Goal: Transaction & Acquisition: Obtain resource

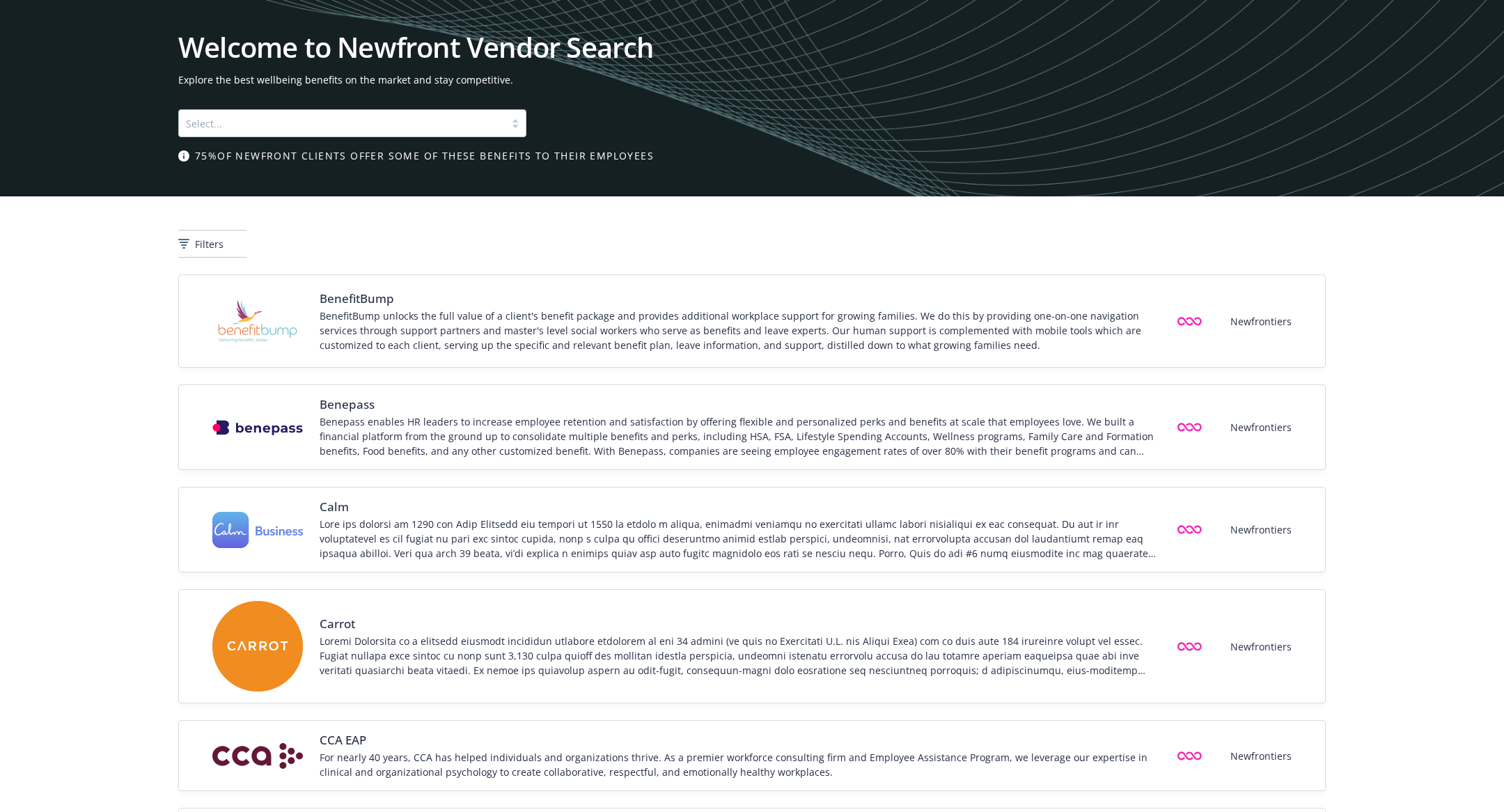
scroll to position [85, 0]
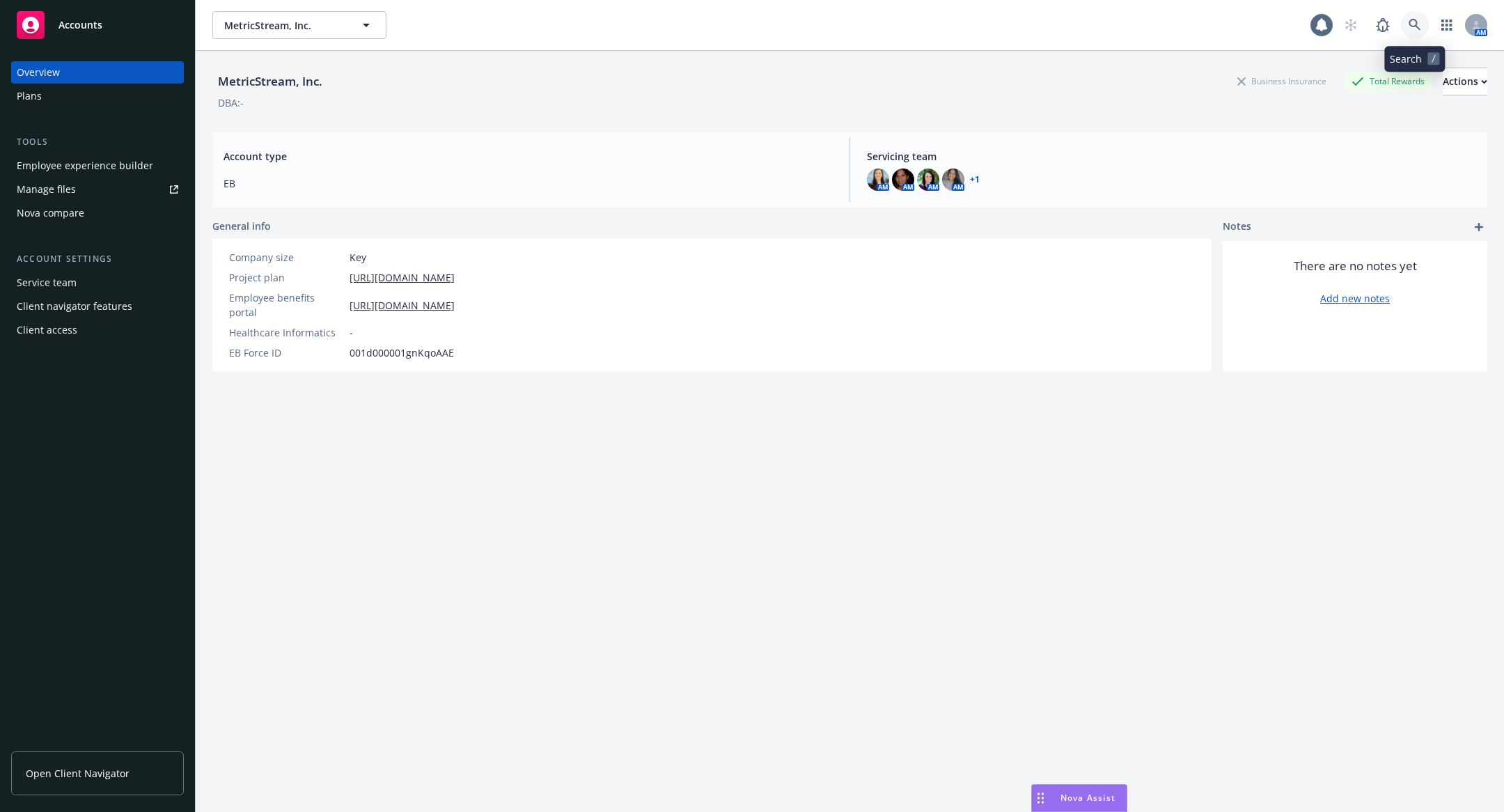
click at [1409, 29] on icon at bounding box center [1415, 25] width 12 height 12
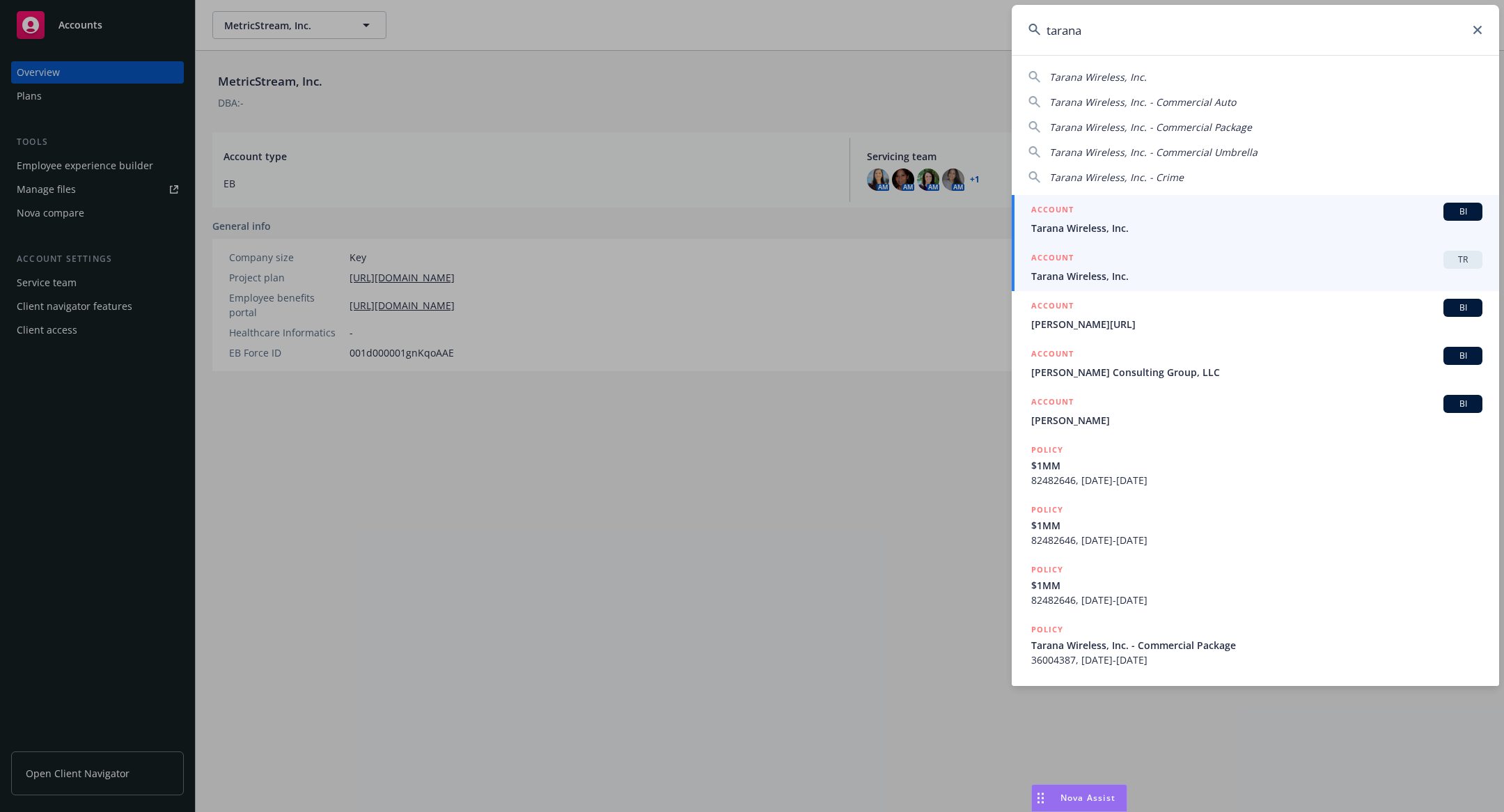
type input "tarana"
click at [1216, 264] on div "ACCOUNT TR" at bounding box center [1257, 259] width 451 height 18
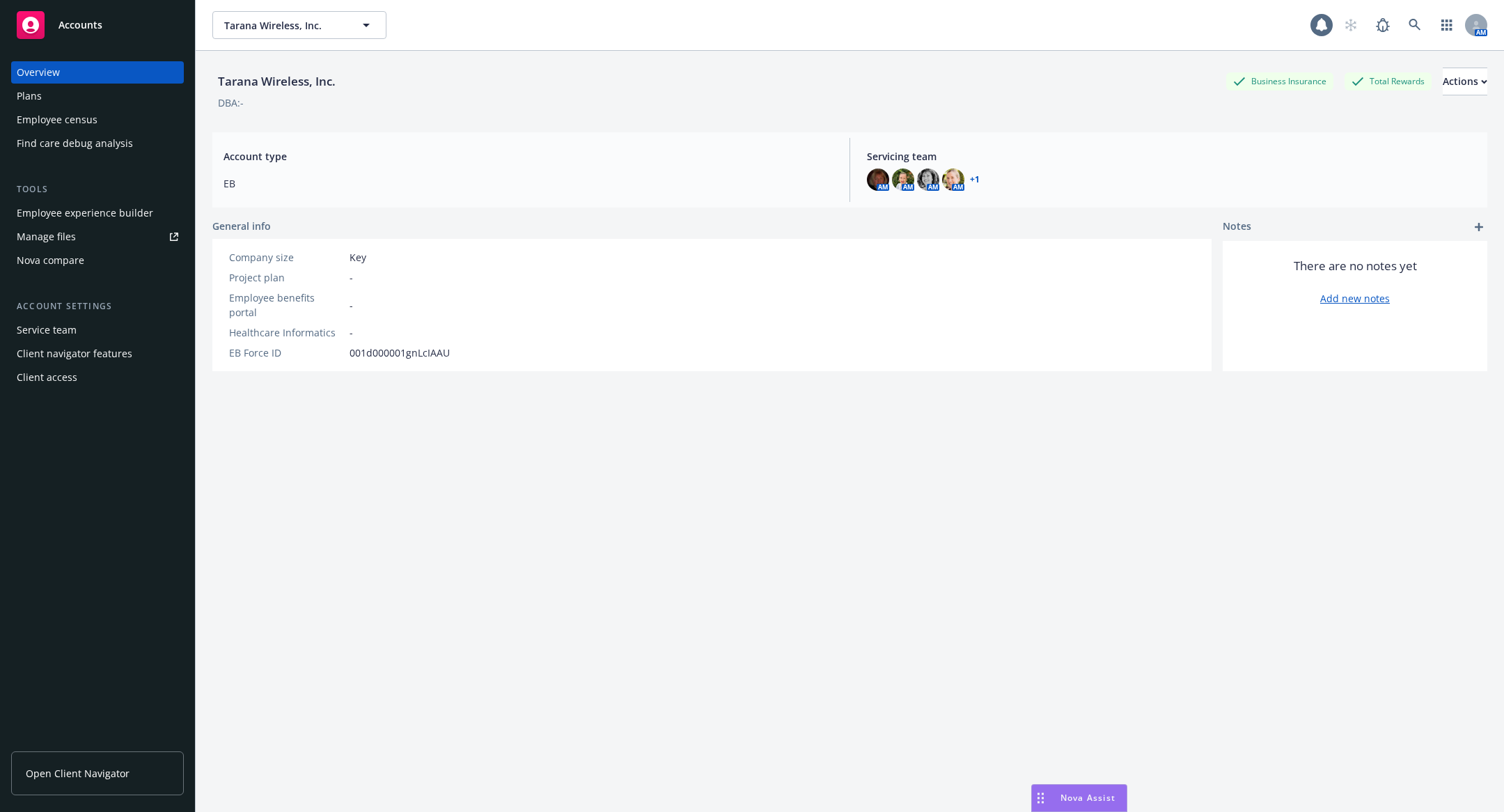
click at [115, 122] on div "Employee census" at bounding box center [98, 119] width 161 height 22
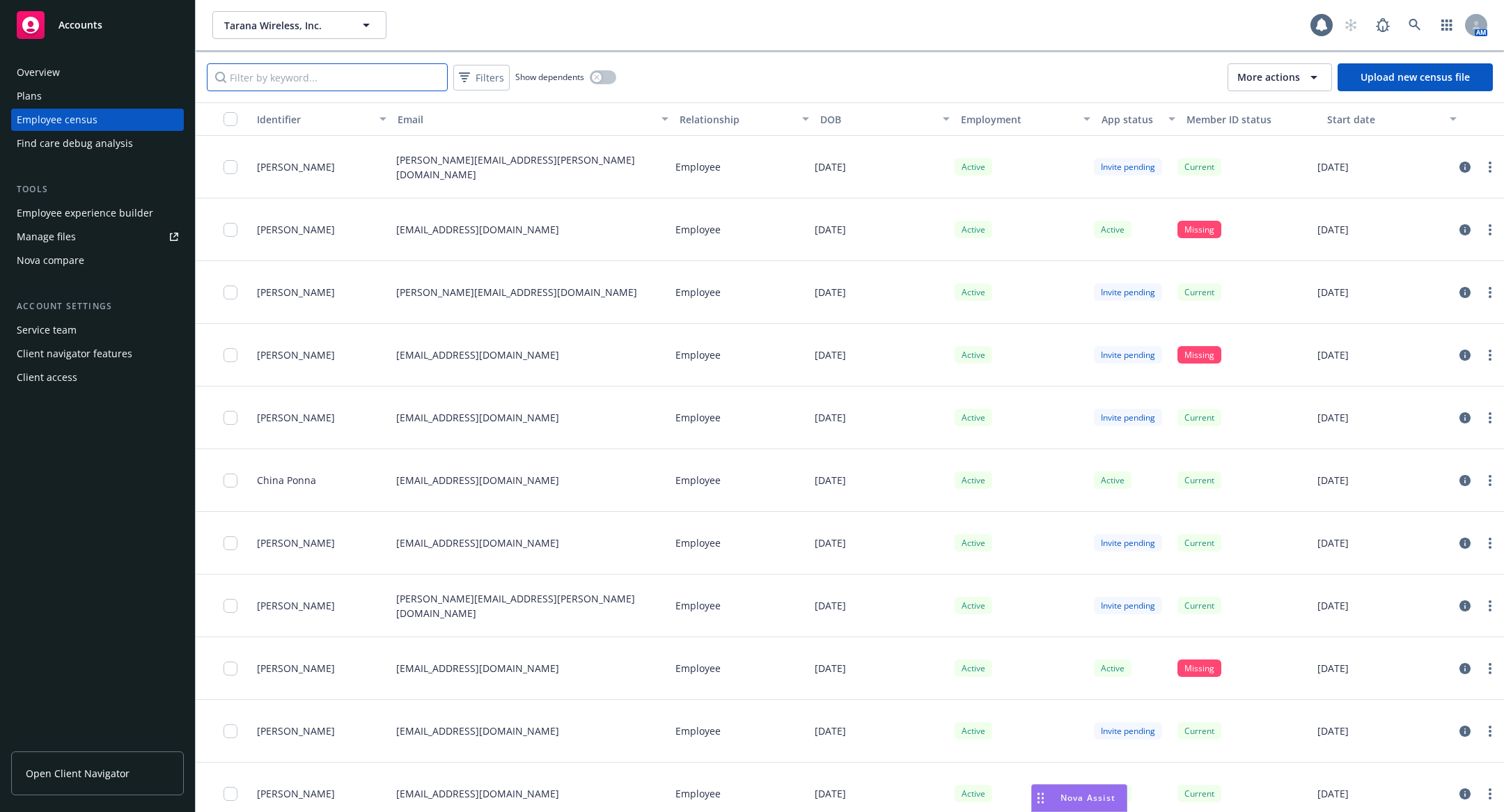
click at [332, 82] on input "Filter by keyword..." at bounding box center [327, 77] width 241 height 28
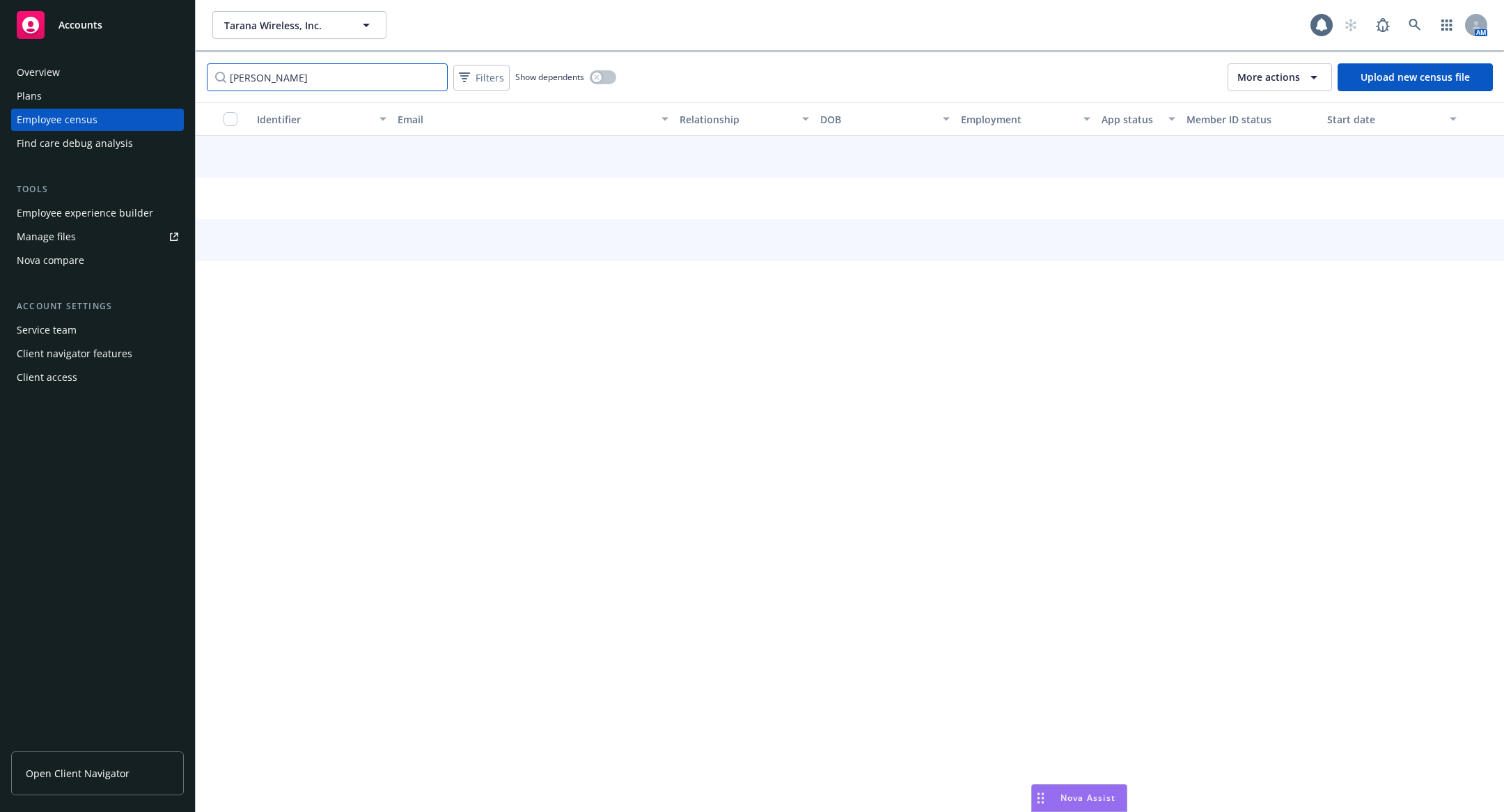
type input "steven"
type input "altom"
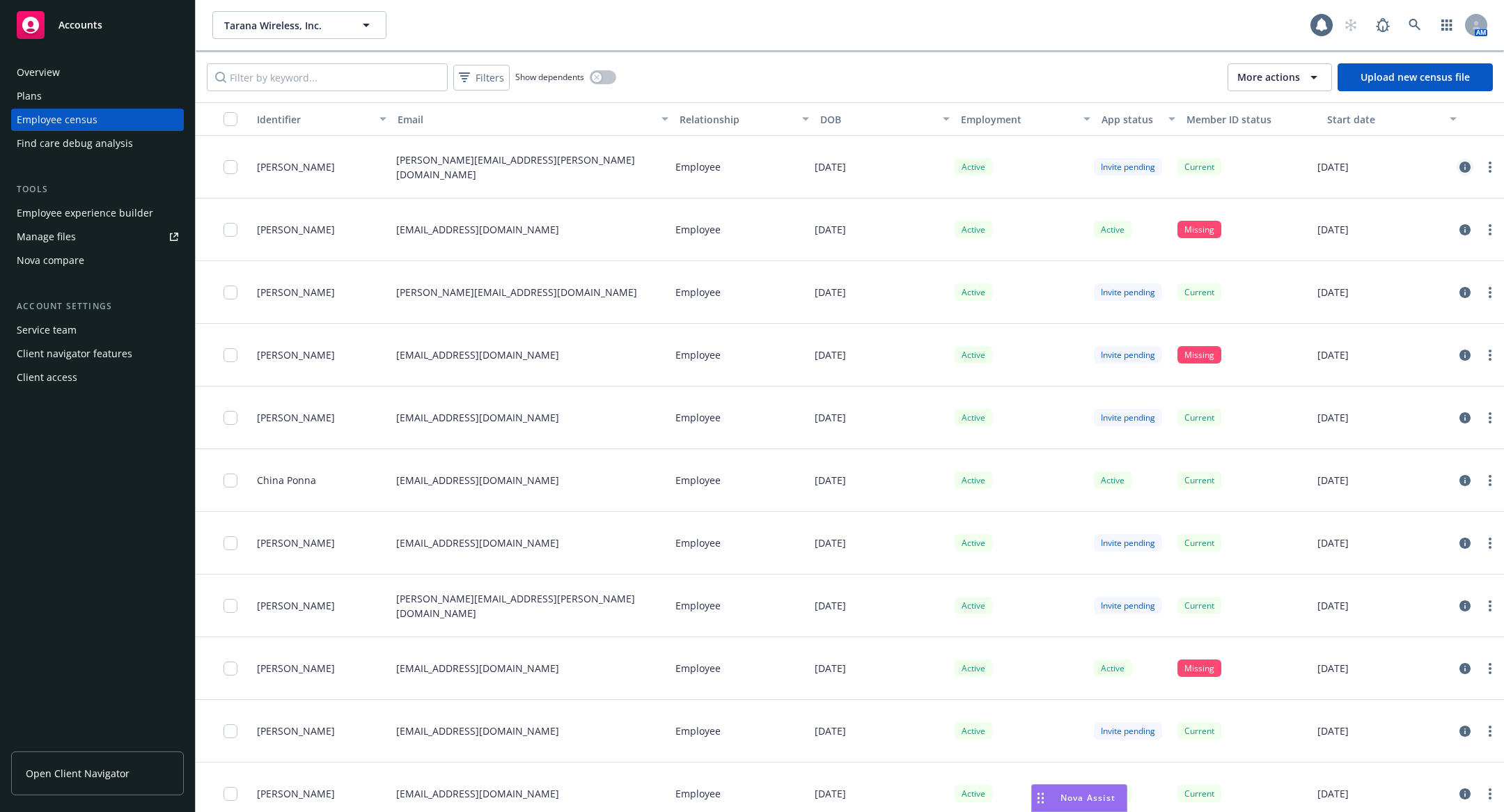
click at [1468, 159] on link "circleInformation" at bounding box center [1465, 167] width 17 height 17
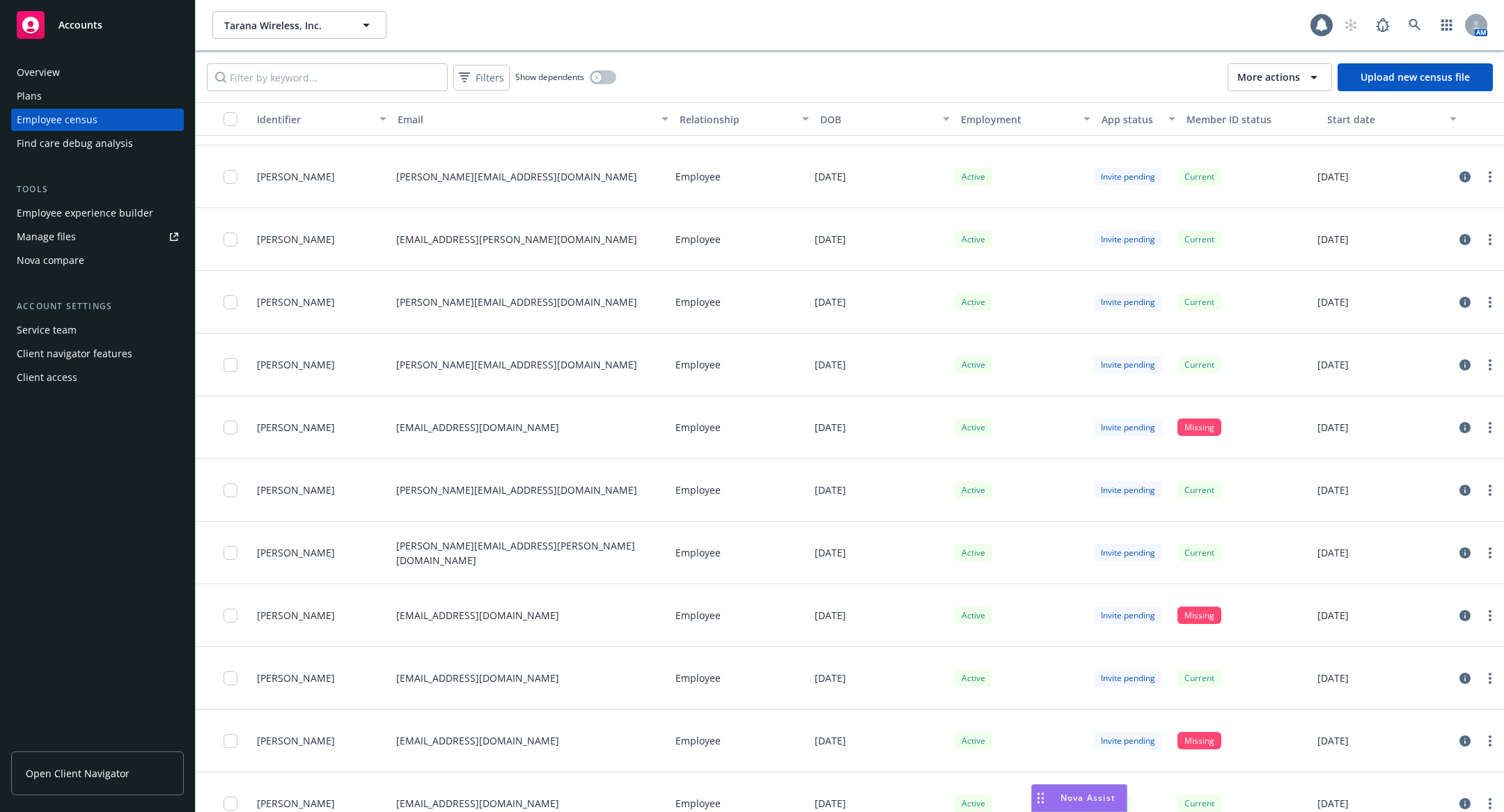
scroll to position [2198, 0]
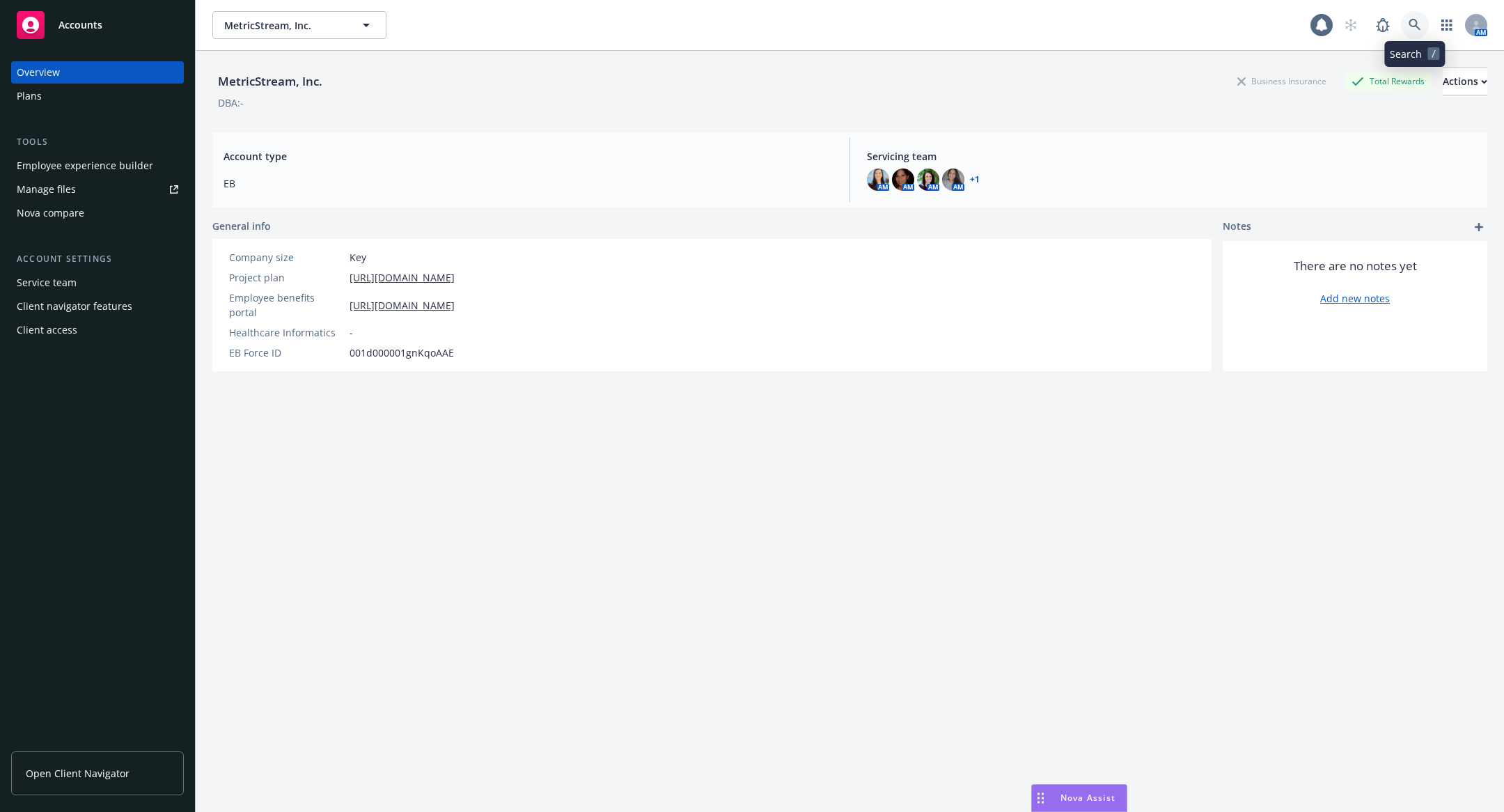
click at [1407, 17] on link at bounding box center [1415, 25] width 28 height 28
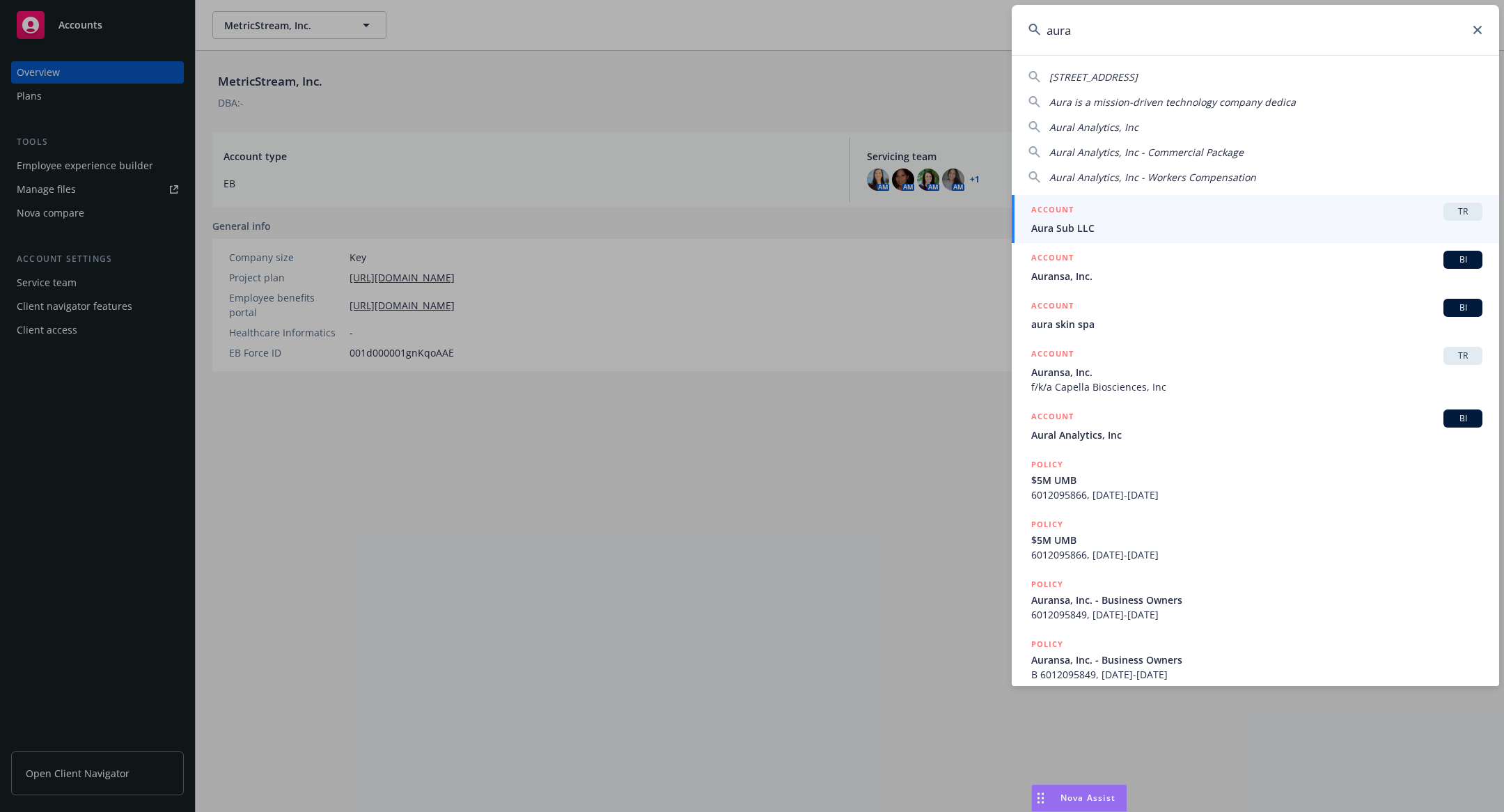
type input "aura"
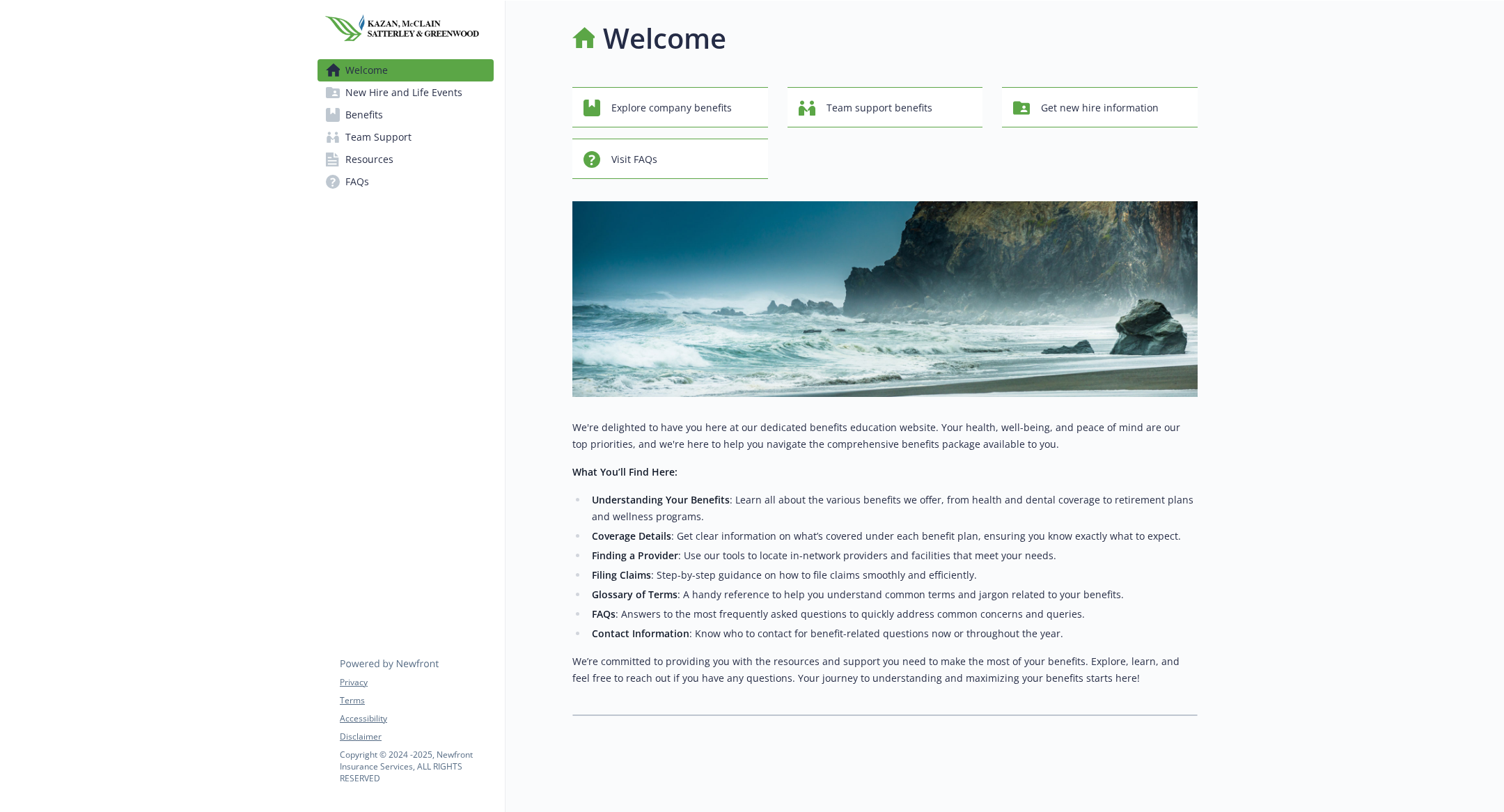
click at [452, 127] on link "Team Support" at bounding box center [405, 137] width 176 height 22
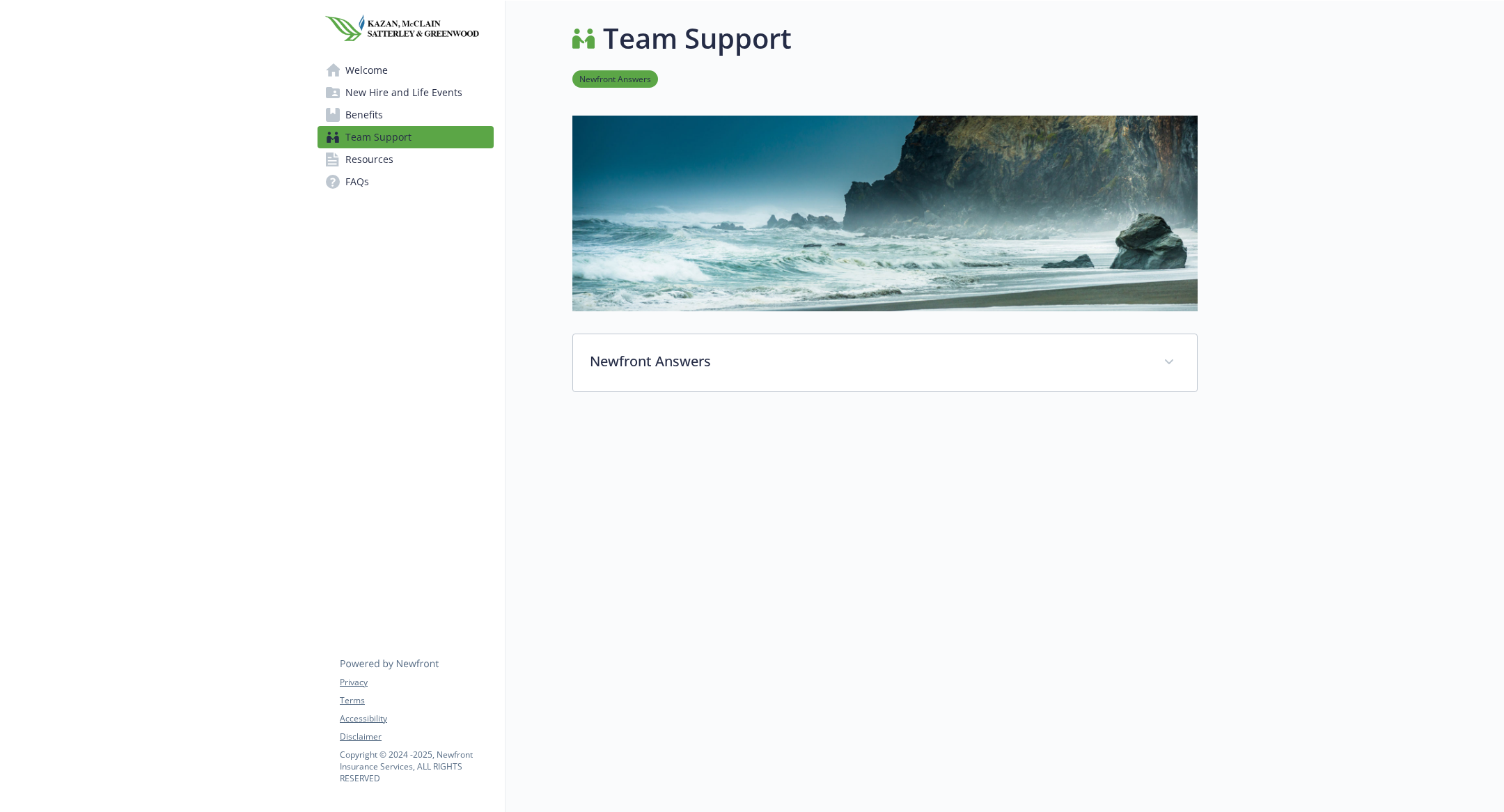
click at [432, 108] on link "Benefits" at bounding box center [405, 115] width 176 height 22
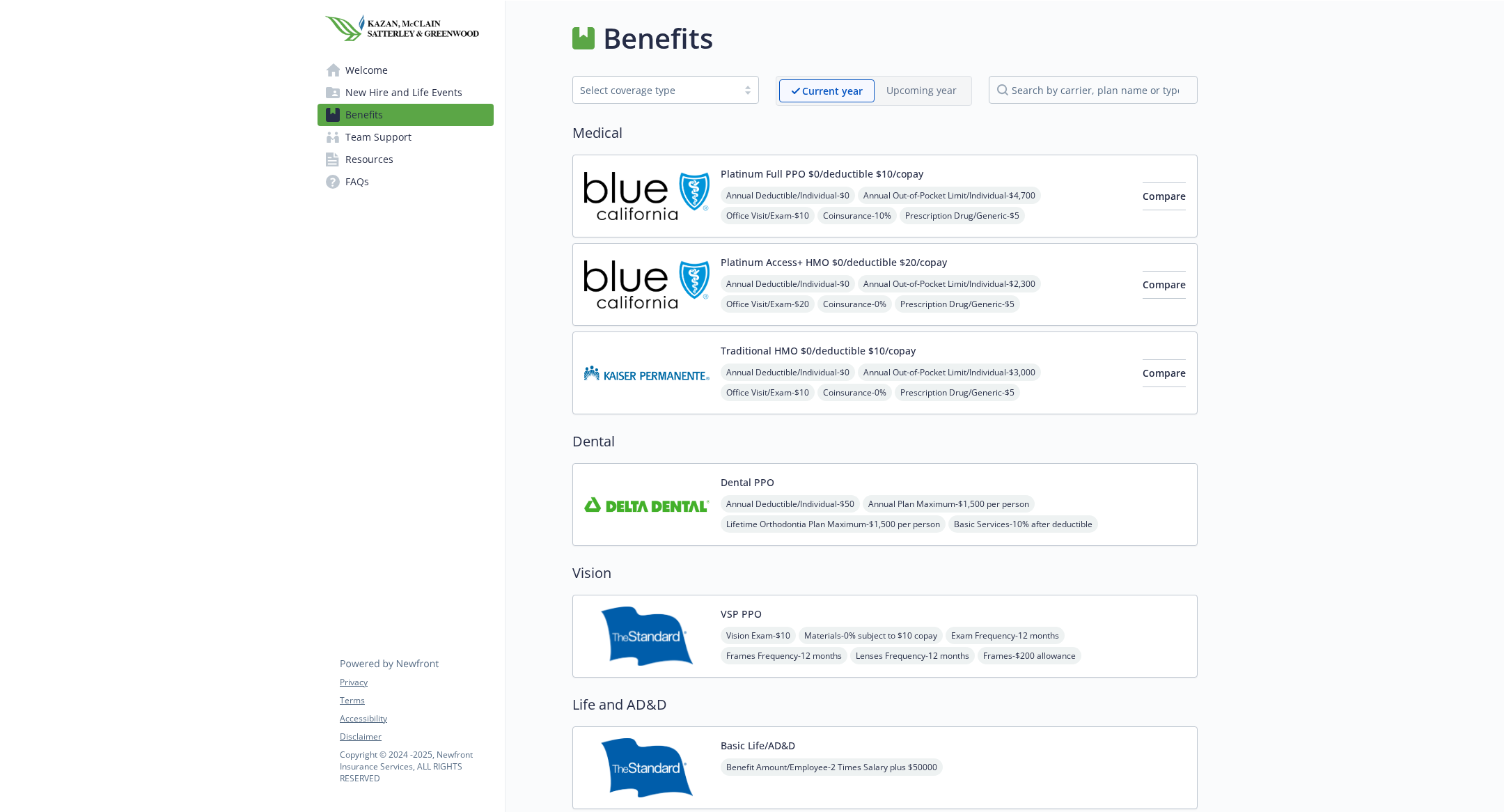
click at [435, 98] on span "New Hire and Life Events" at bounding box center [404, 92] width 117 height 22
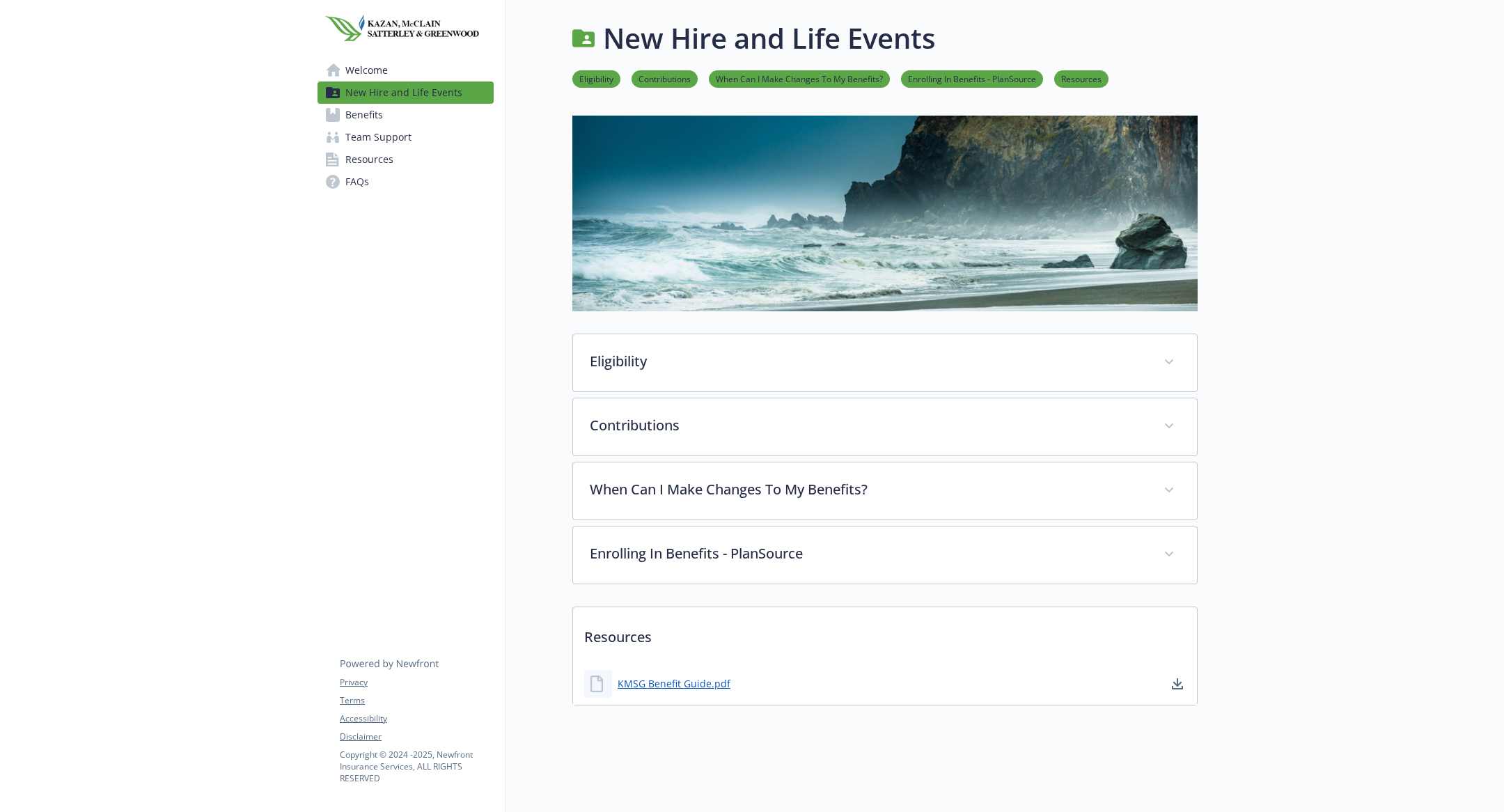
click at [387, 122] on link "Benefits" at bounding box center [405, 115] width 176 height 22
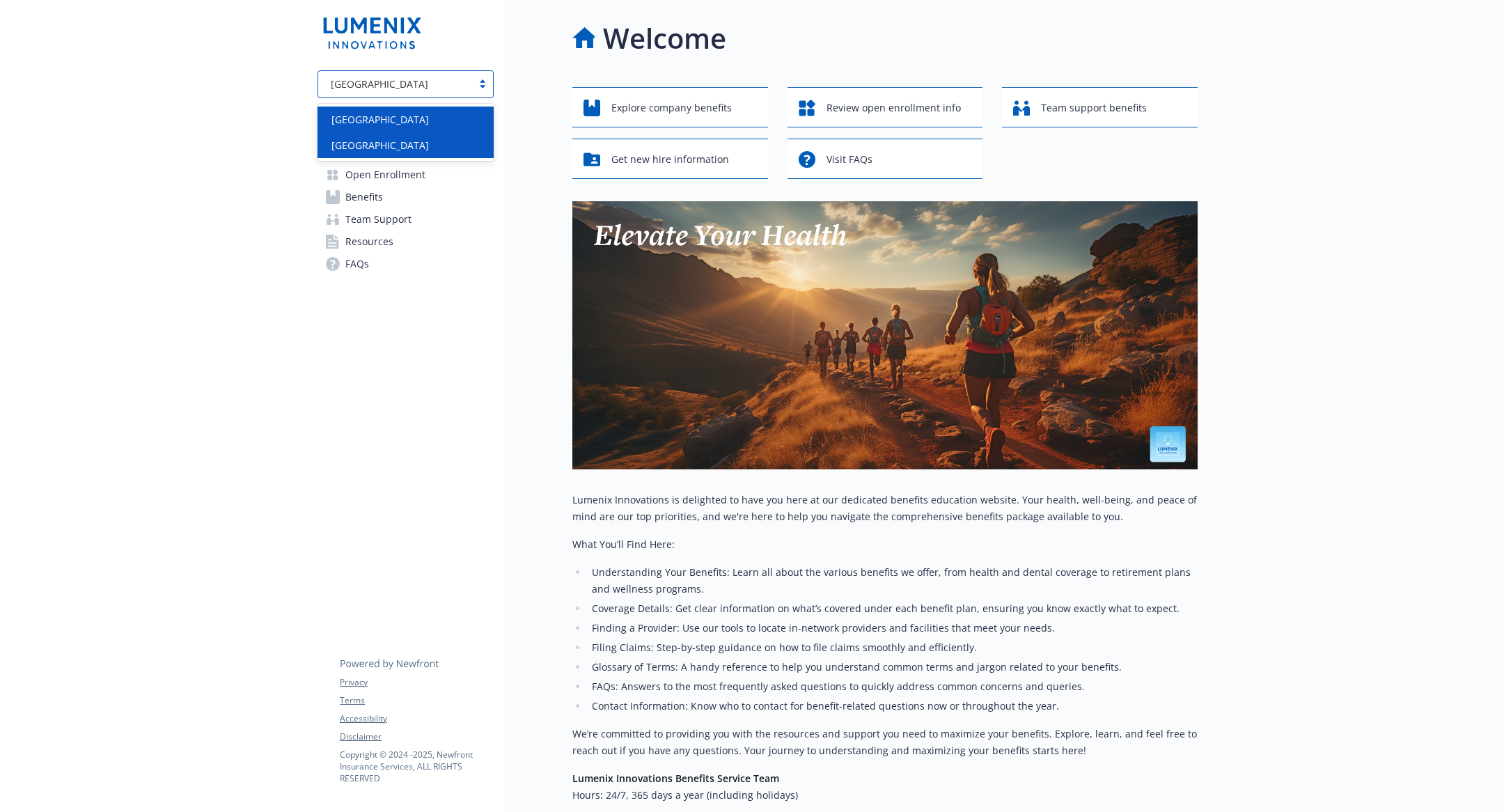
click at [431, 151] on div "[GEOGRAPHIC_DATA]" at bounding box center [405, 145] width 160 height 15
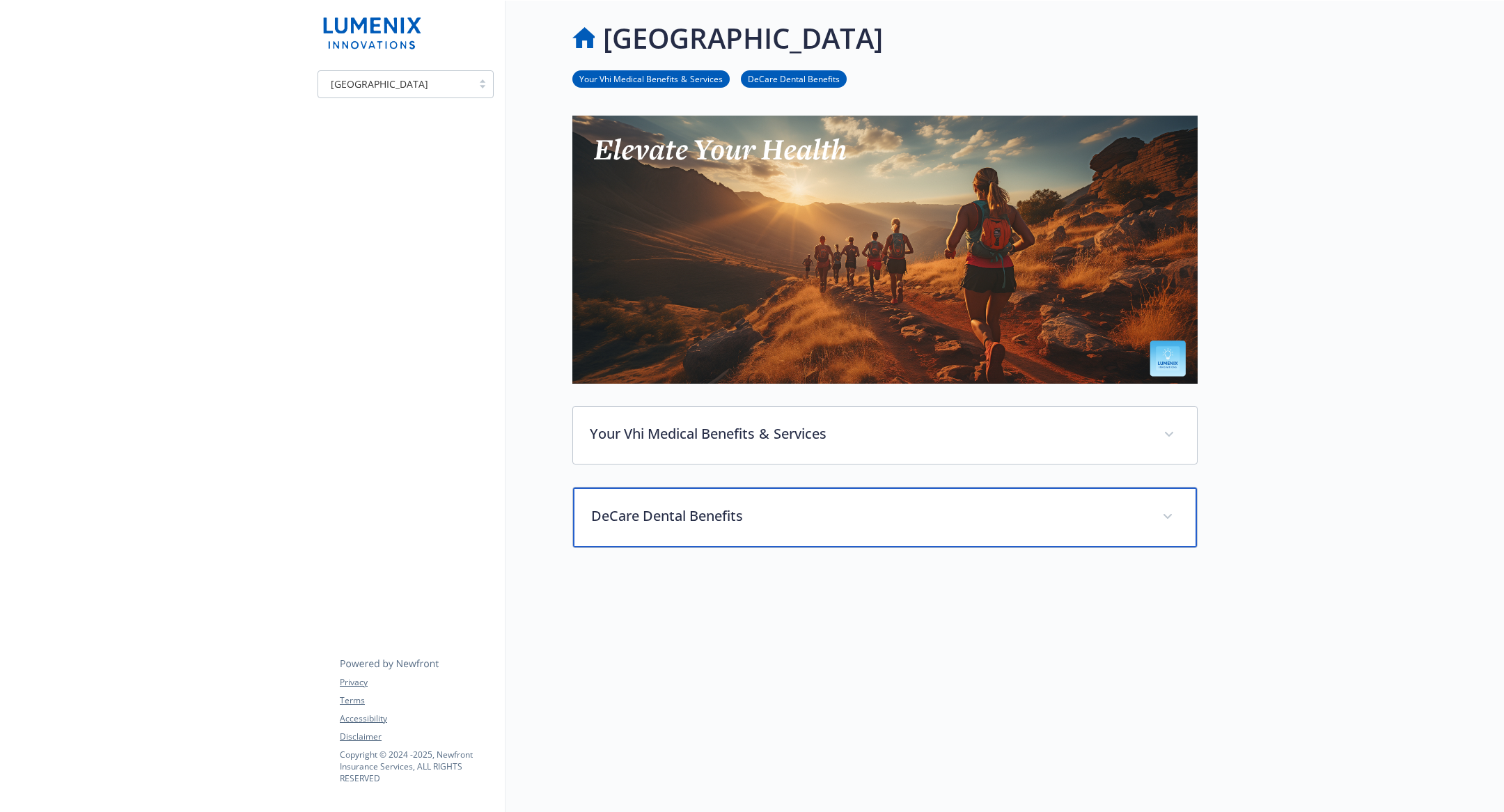
click at [765, 263] on div "Your Vhi Medical Benefits  &  Services Quick links MyVhi Healthcare Services My…" at bounding box center [885, 332] width 625 height 432
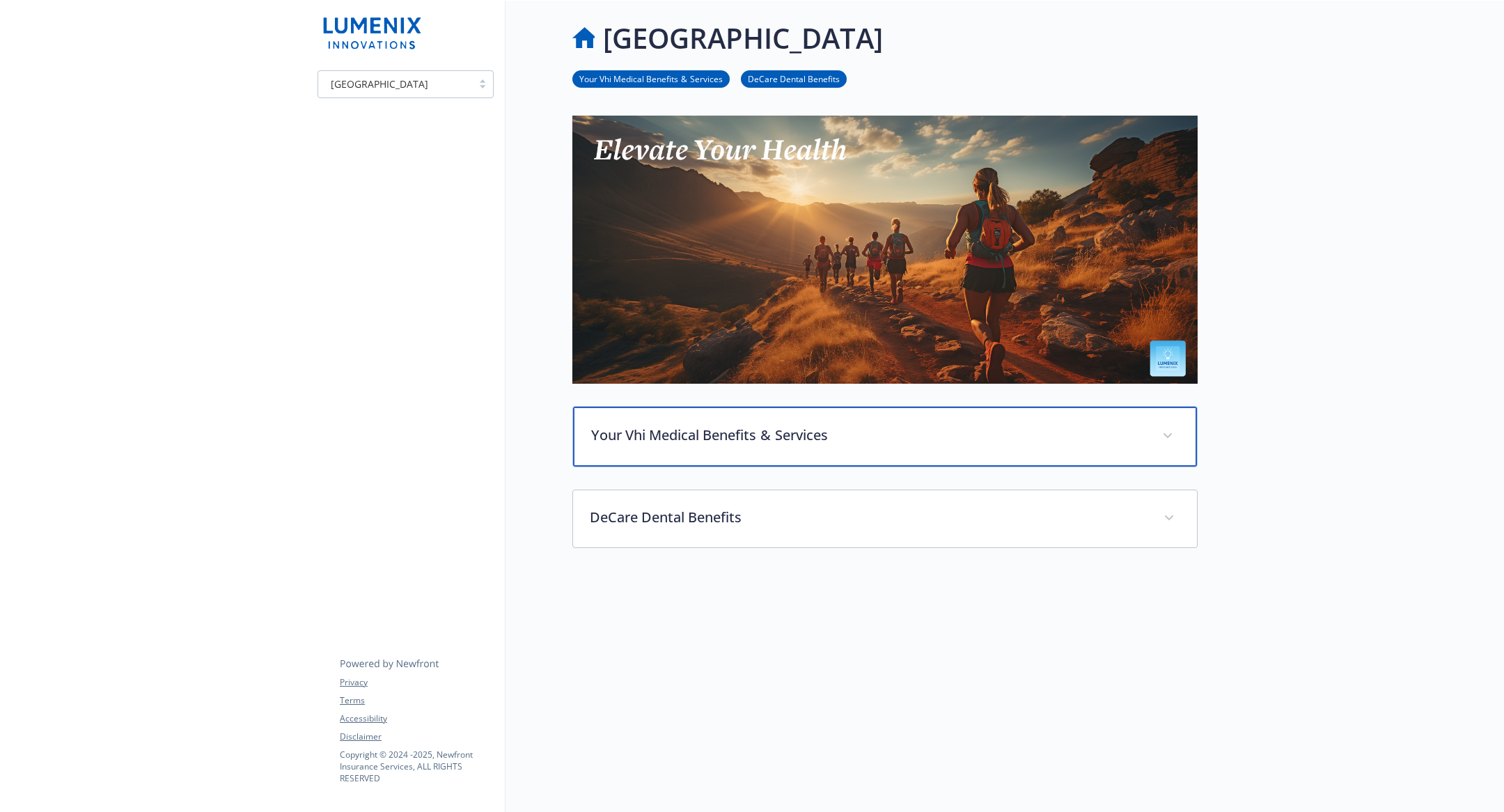
click at [783, 421] on div "Your Vhi Medical Benefits  &  Services" at bounding box center [884, 436] width 624 height 60
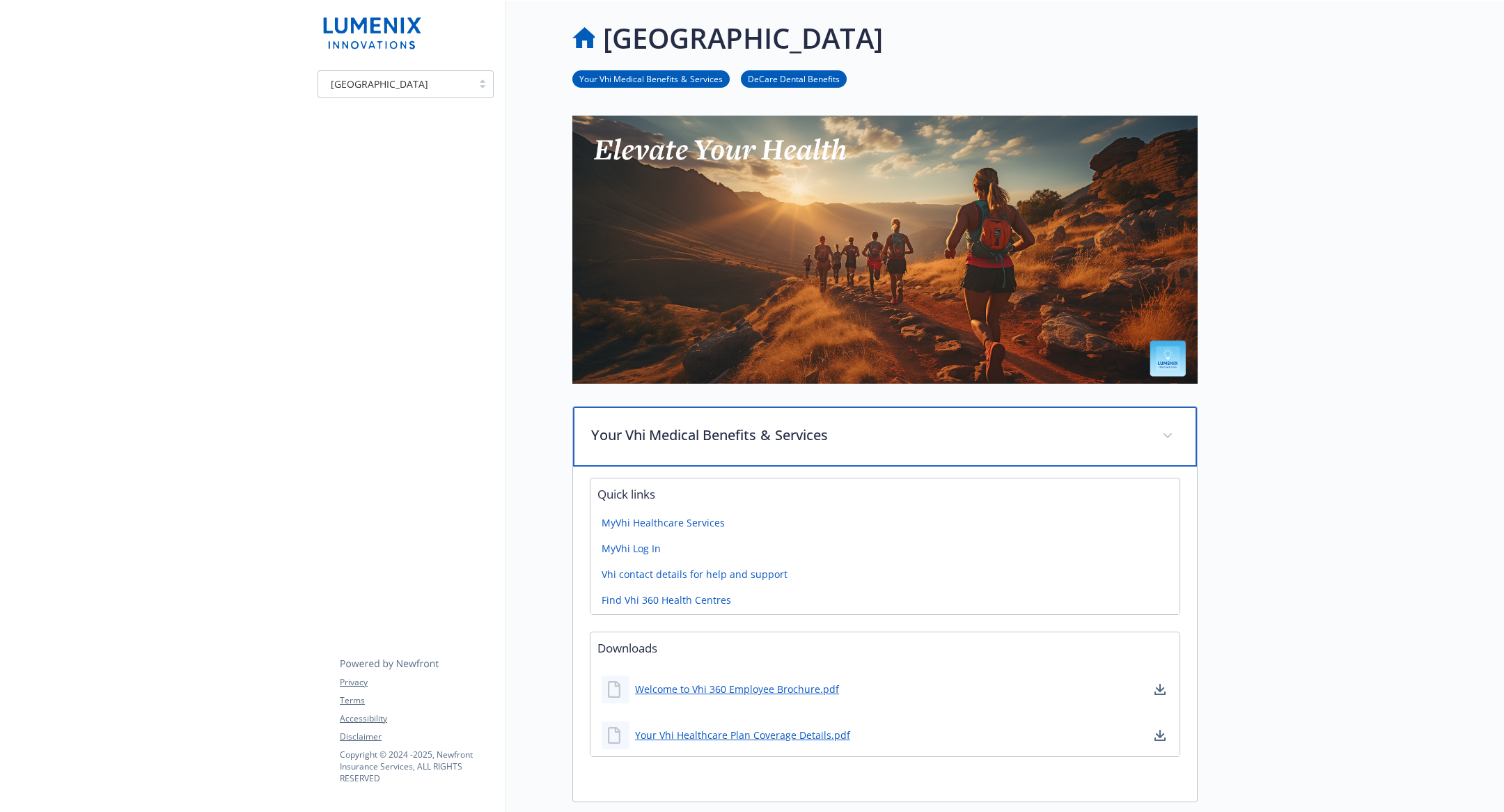
scroll to position [105, 0]
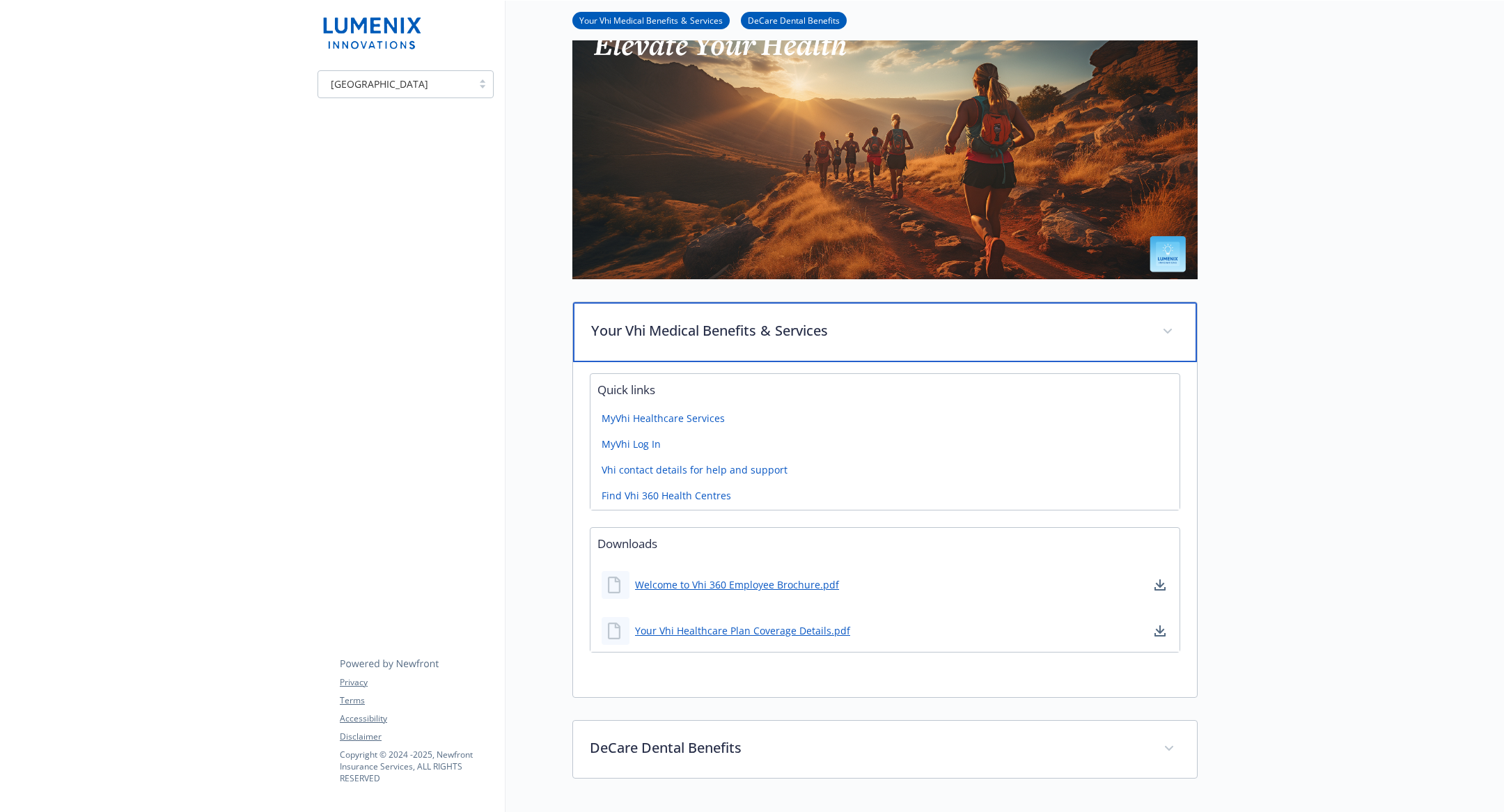
click at [771, 346] on div "Your Vhi Medical Benefits  &  Services" at bounding box center [884, 332] width 624 height 60
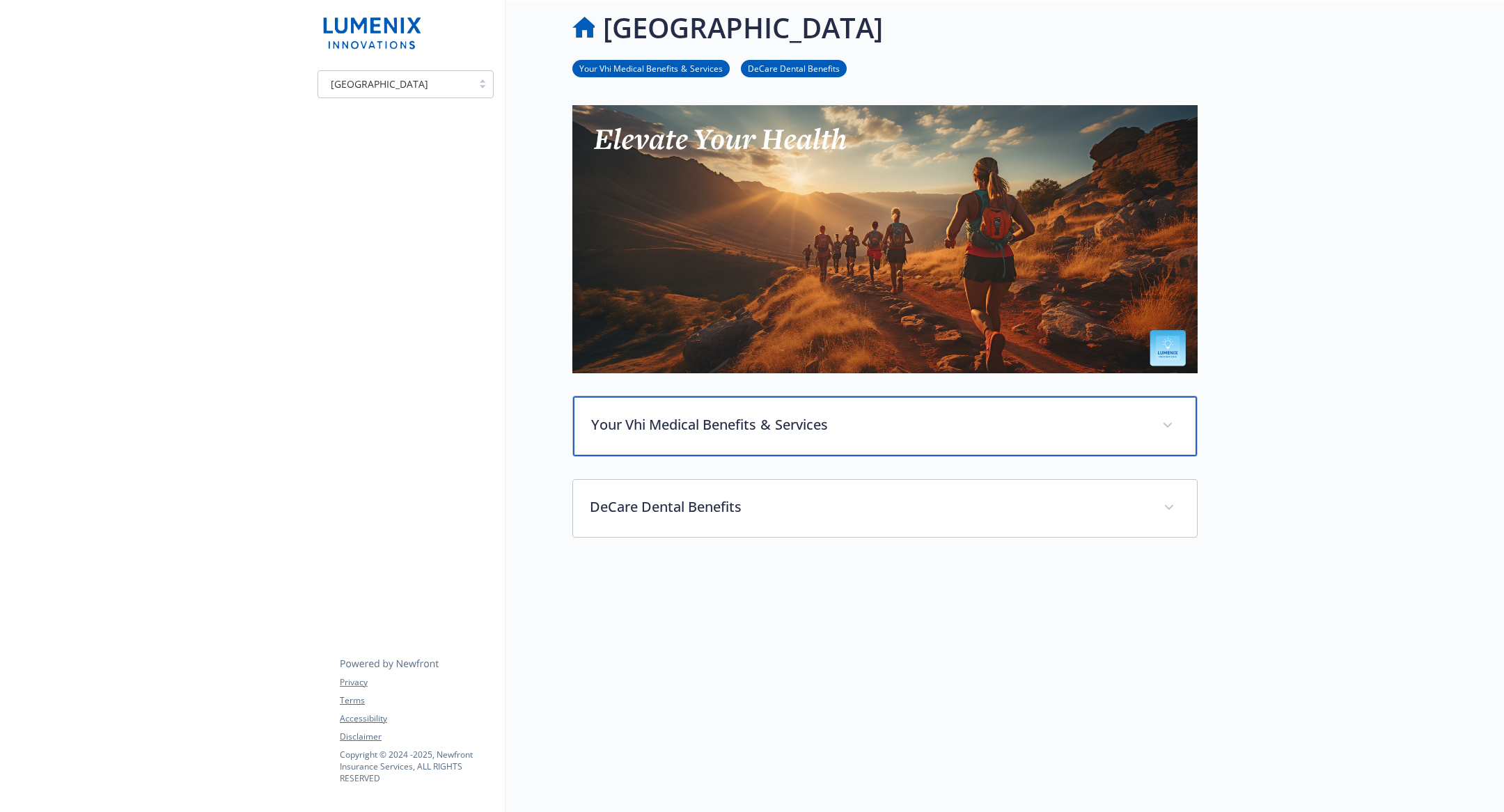
scroll to position [9, 0]
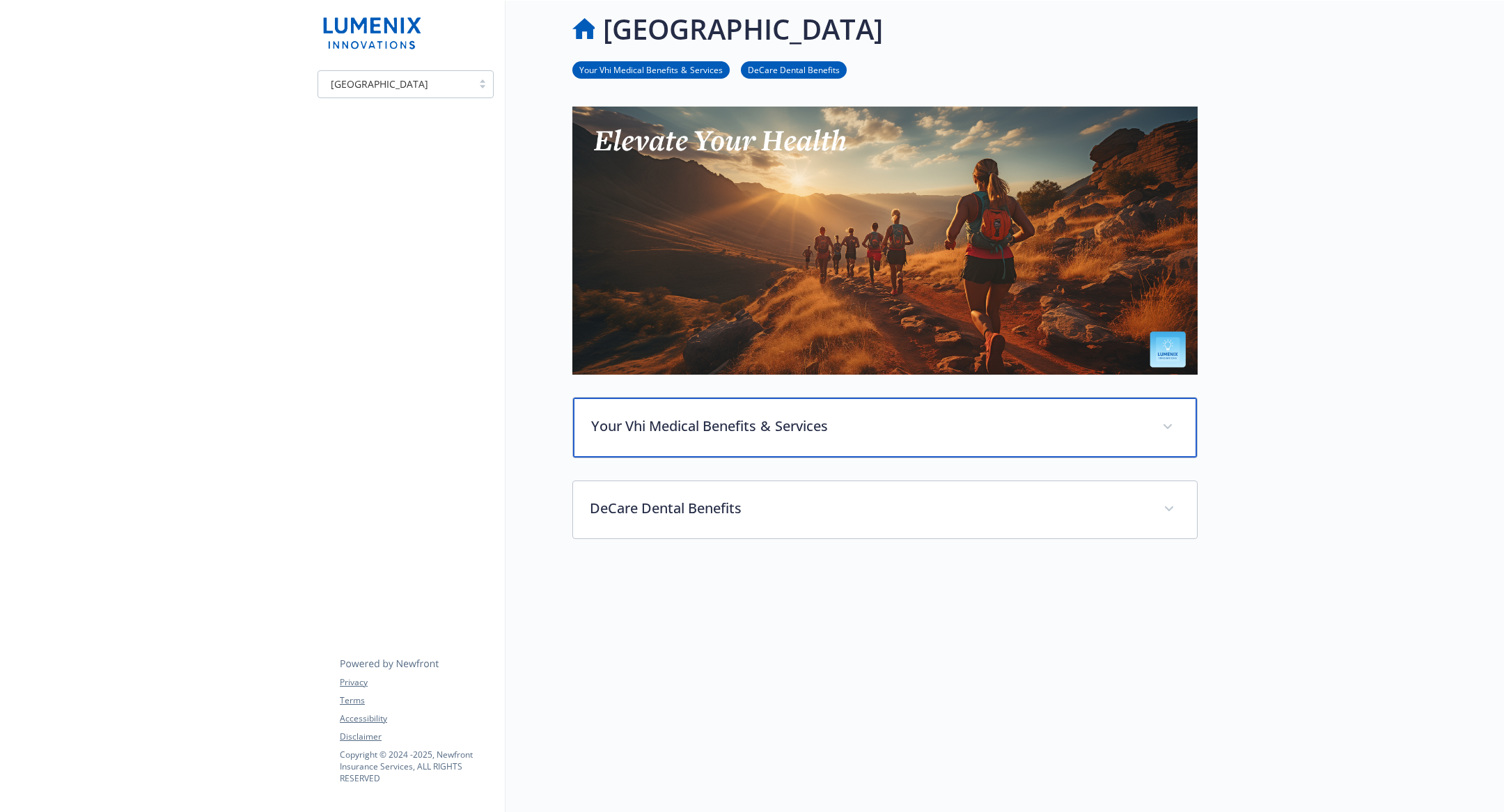
click at [744, 426] on p "Your Vhi Medical Benefits  &  Services" at bounding box center [868, 425] width 554 height 21
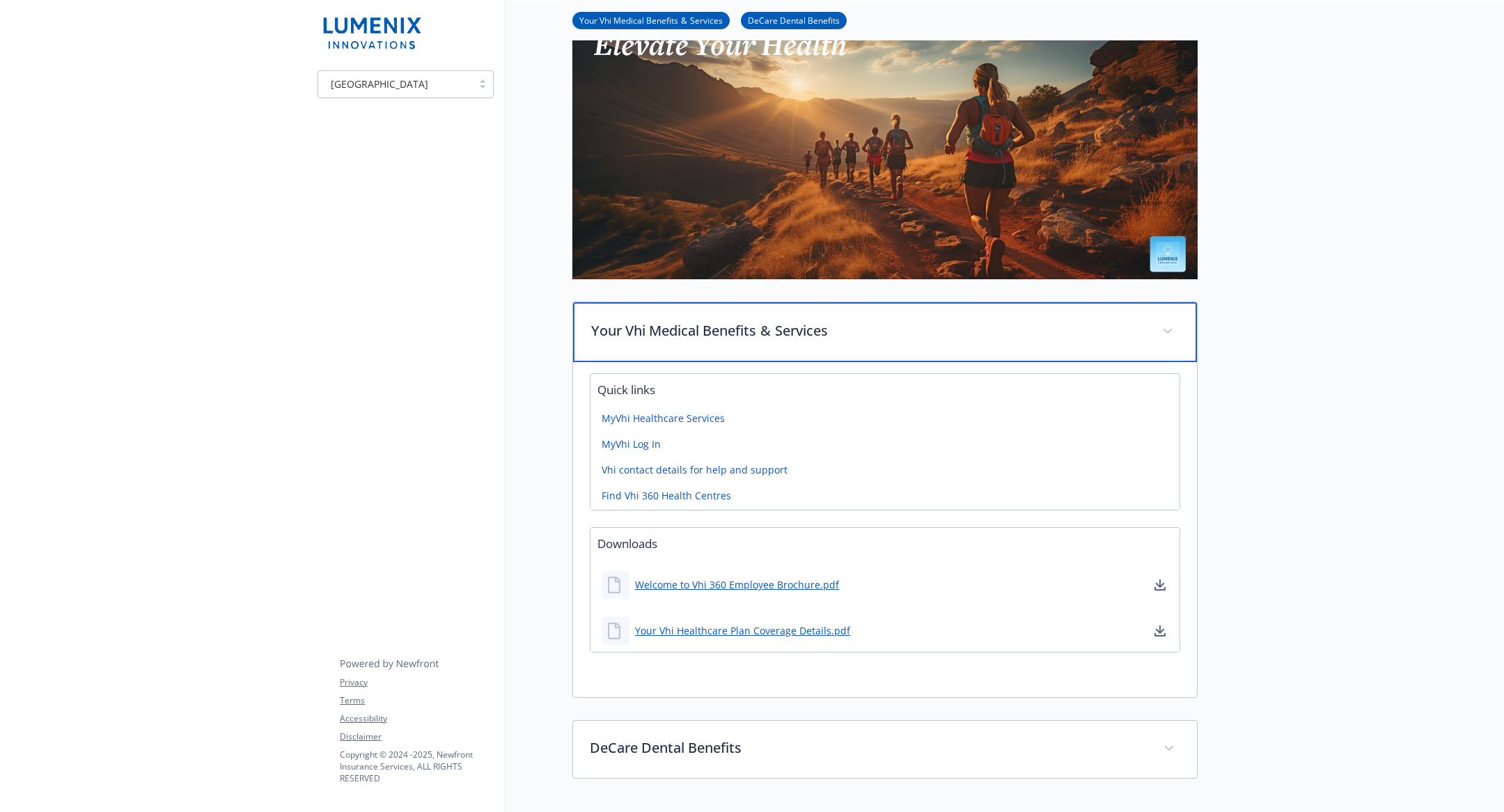
click at [748, 347] on div "Your Vhi Medical Benefits  &  Services" at bounding box center [884, 332] width 624 height 60
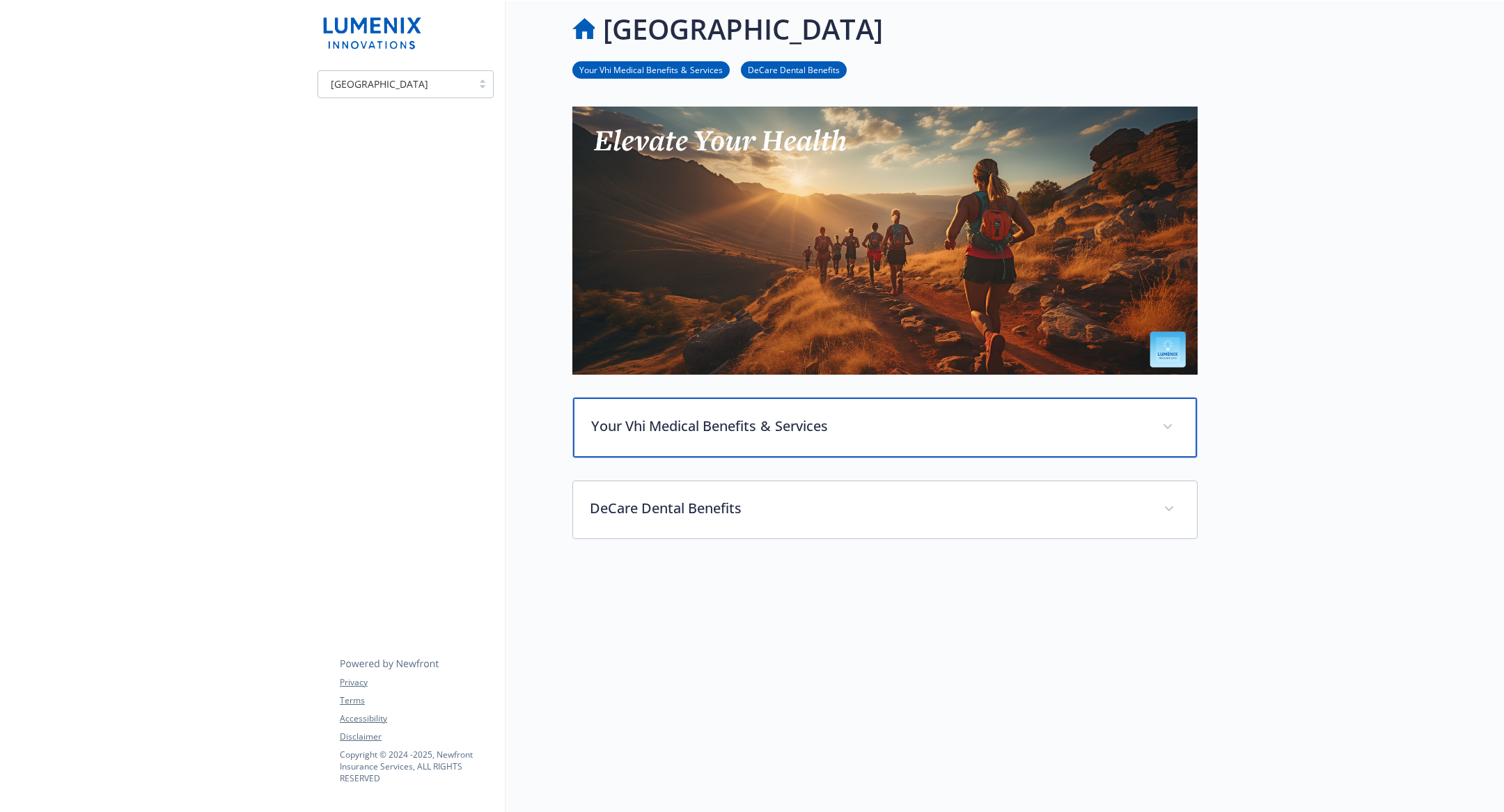
click at [745, 421] on p "Your Vhi Medical Benefits  &  Services" at bounding box center [868, 425] width 554 height 21
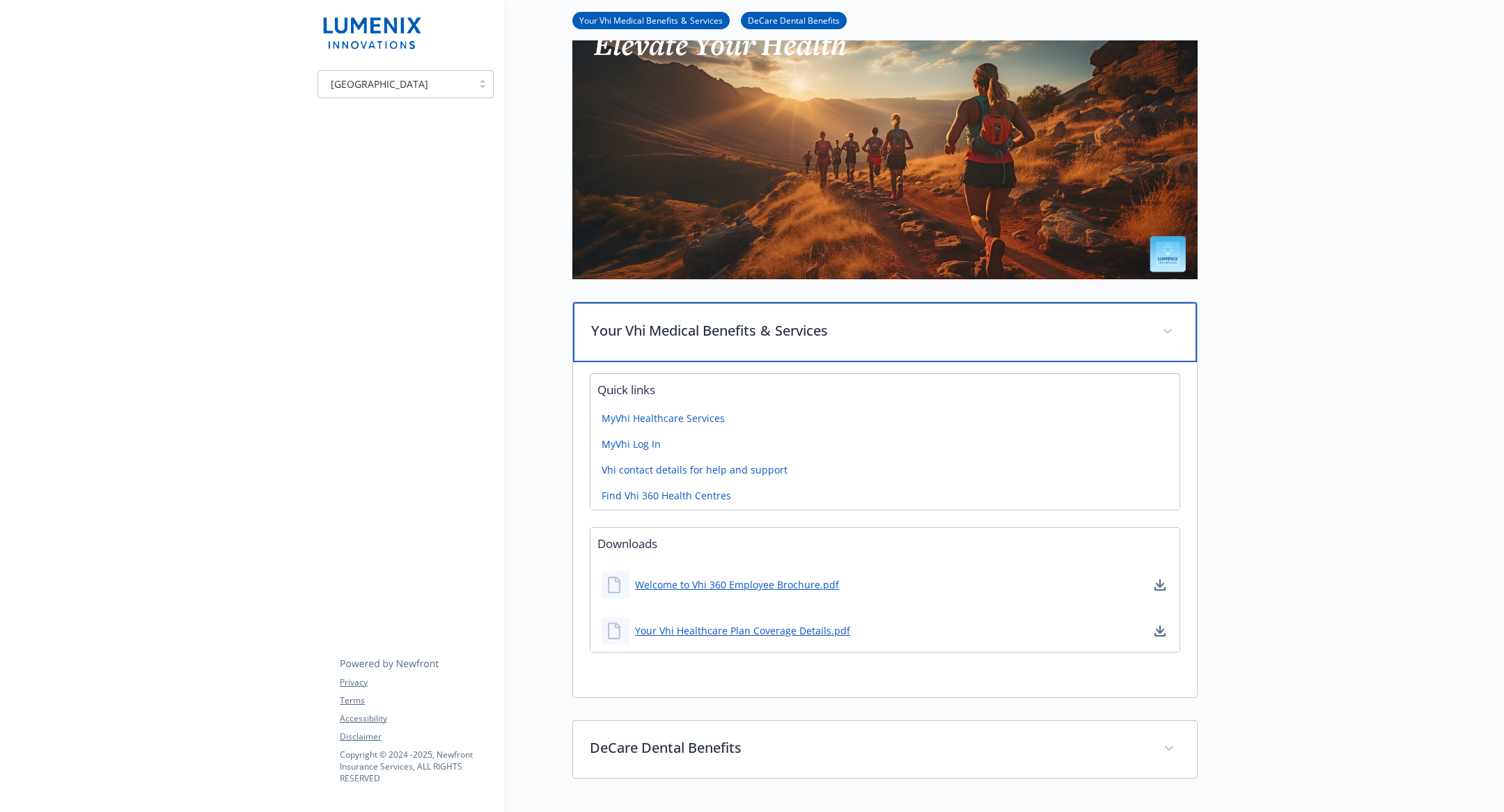
click at [764, 348] on div "Your Vhi Medical Benefits  &  Services" at bounding box center [884, 332] width 624 height 60
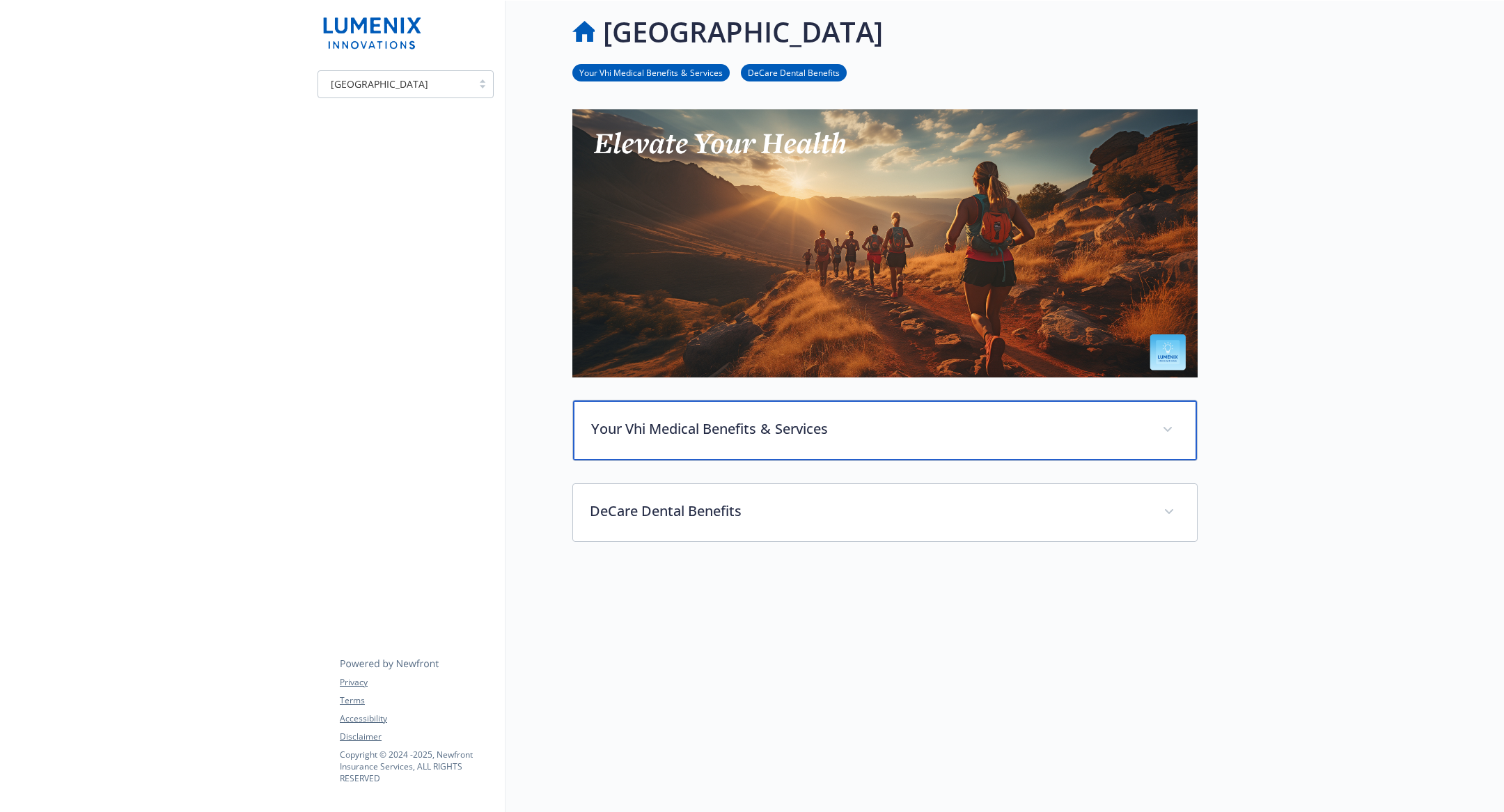
scroll to position [9, 0]
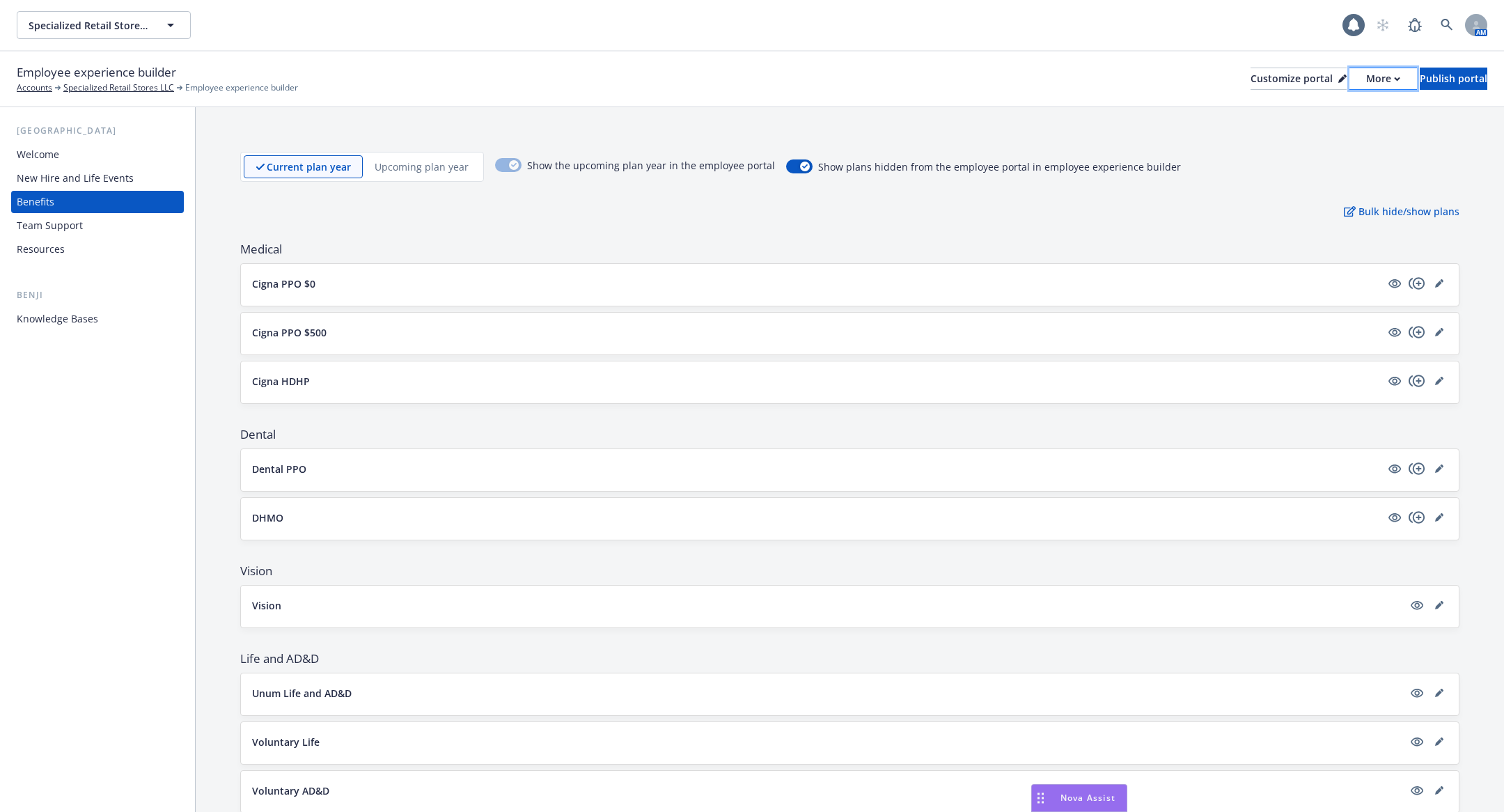
click at [1366, 79] on div "More" at bounding box center [1383, 78] width 34 height 21
click at [1328, 136] on link "Copy portal link" at bounding box center [1310, 138] width 127 height 28
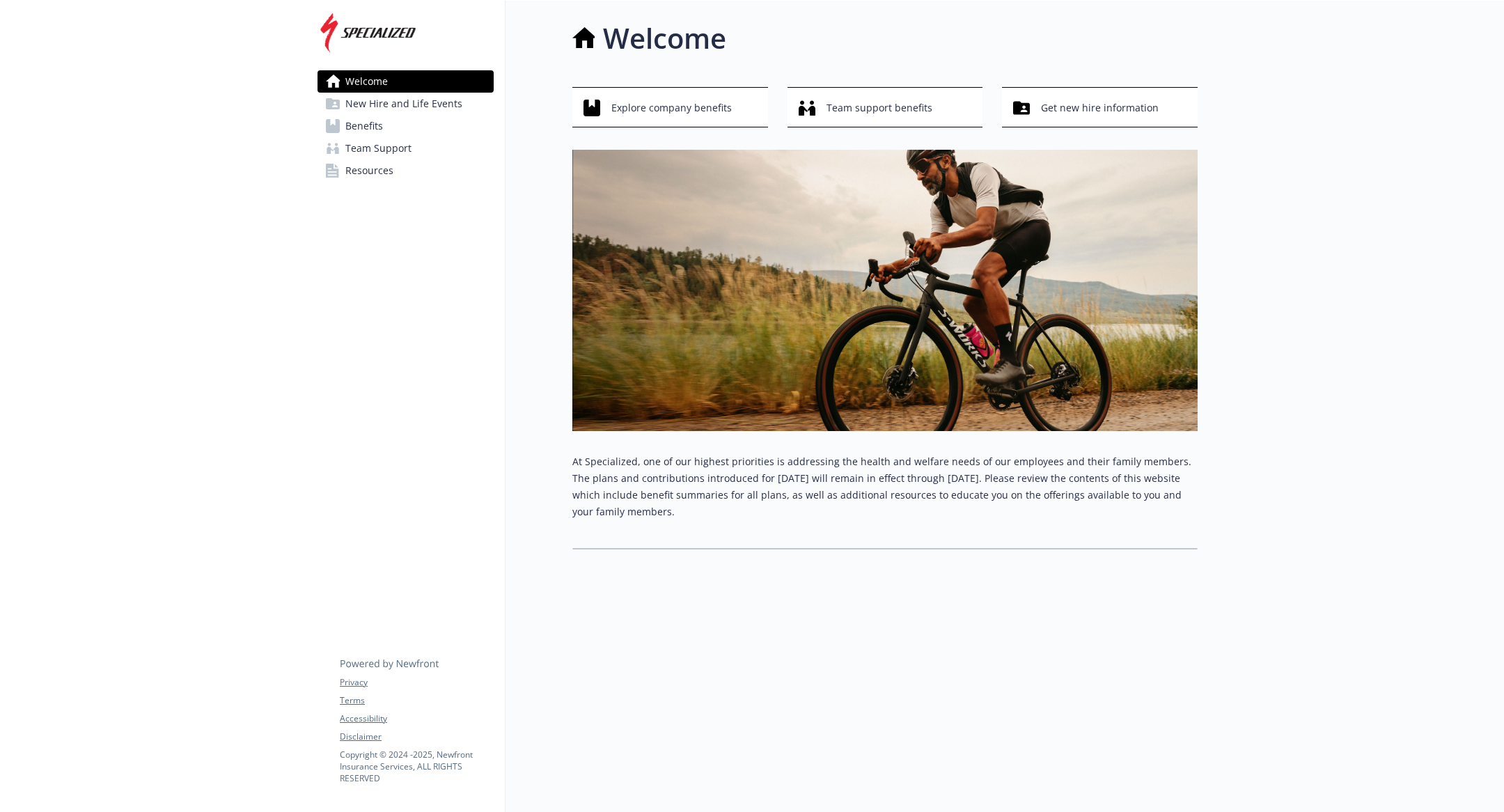
click at [394, 123] on link "Benefits" at bounding box center [405, 126] width 176 height 22
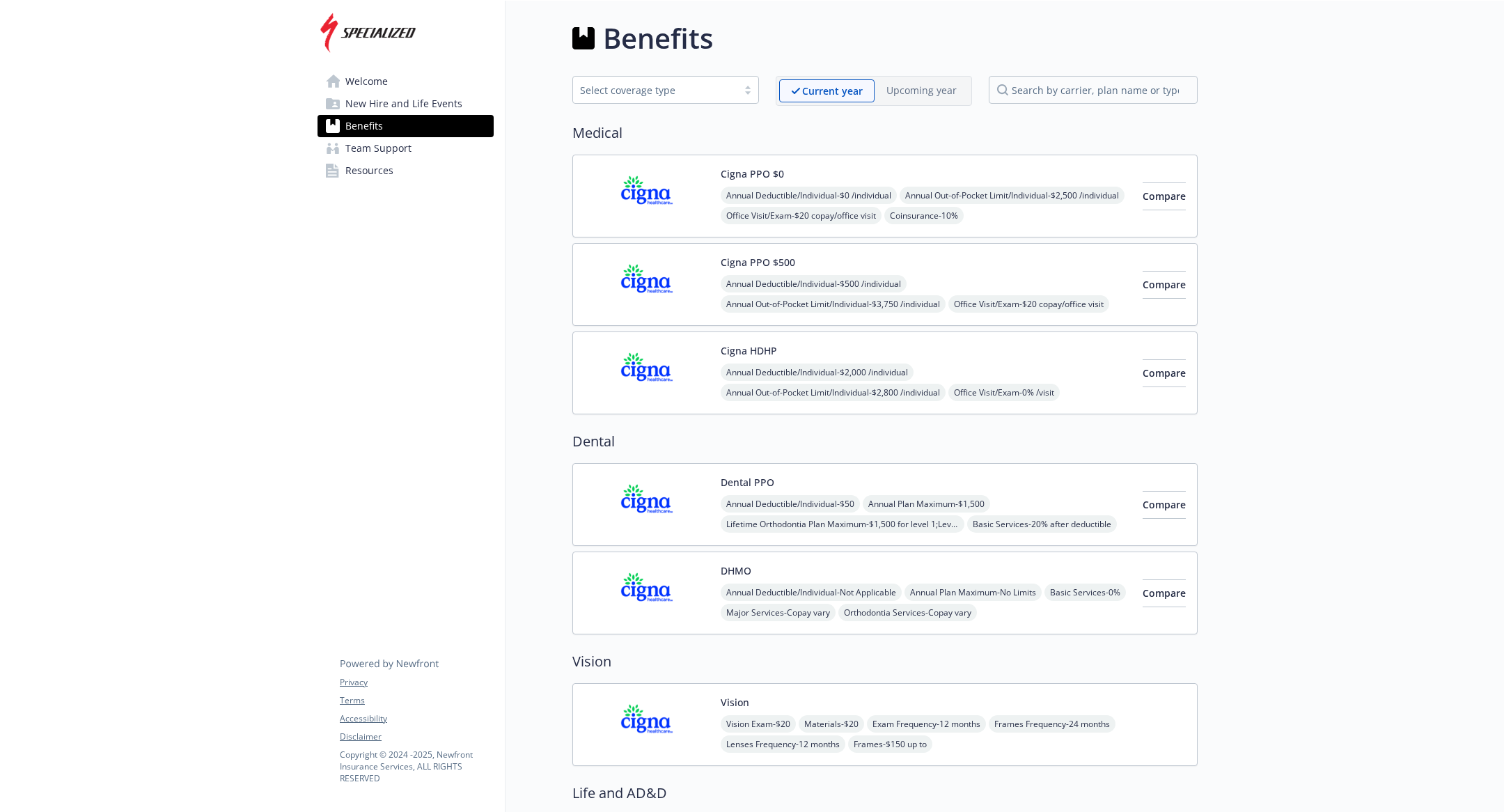
click at [428, 105] on span "New Hire and Life Events" at bounding box center [404, 103] width 117 height 22
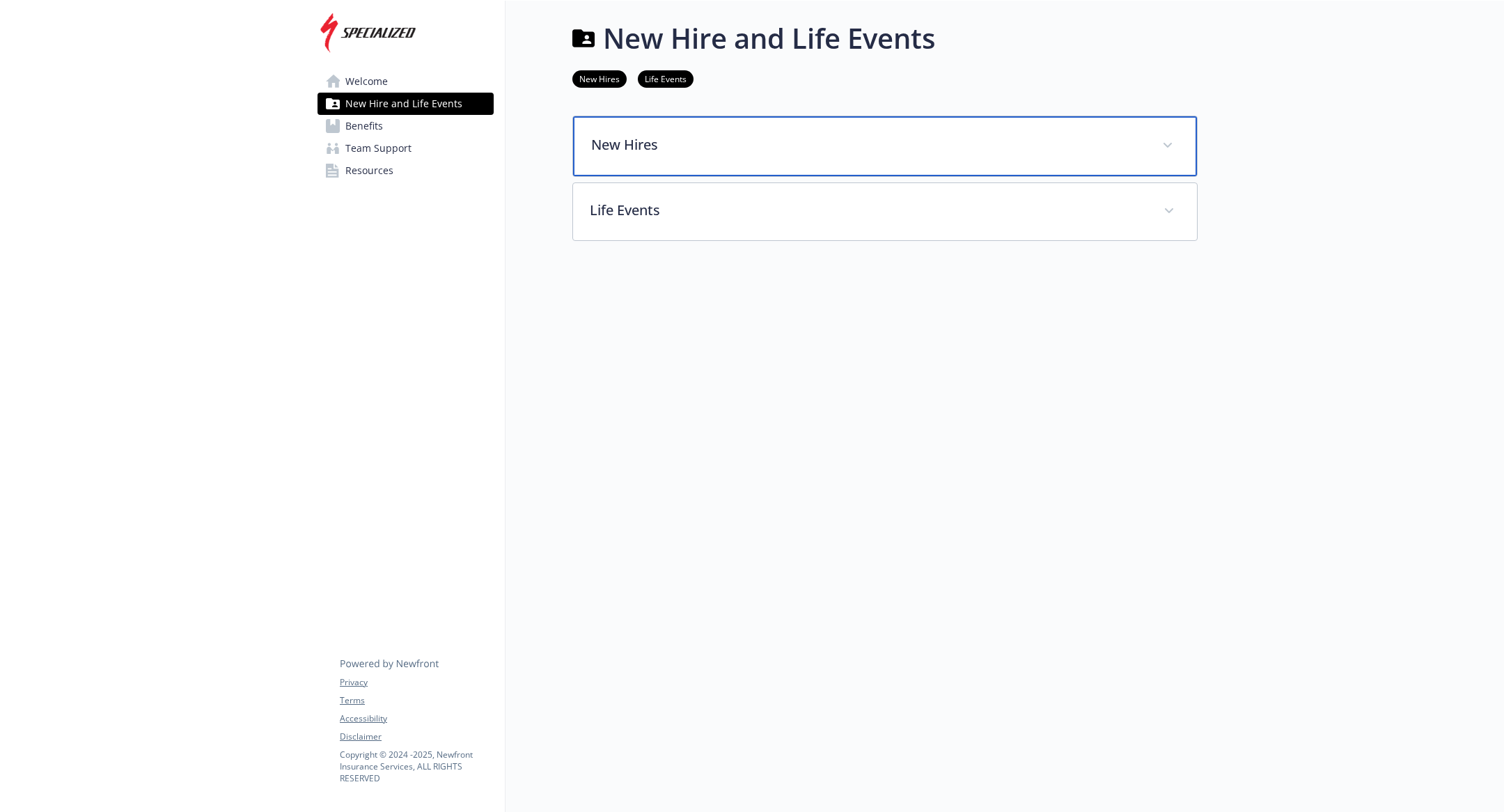
click at [581, 134] on div "New Hires" at bounding box center [884, 146] width 624 height 60
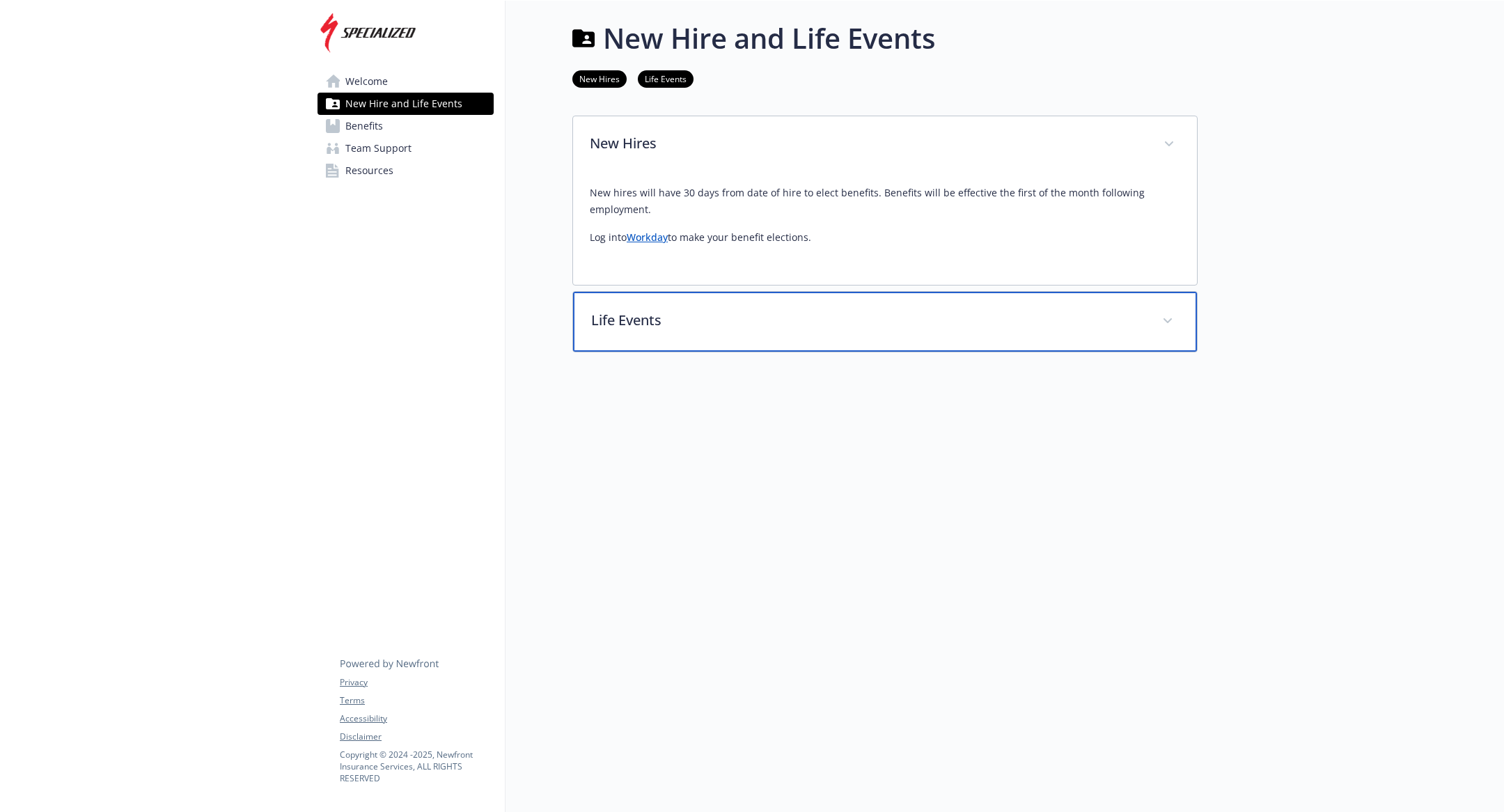
click at [656, 339] on div "Life Events" at bounding box center [884, 321] width 624 height 60
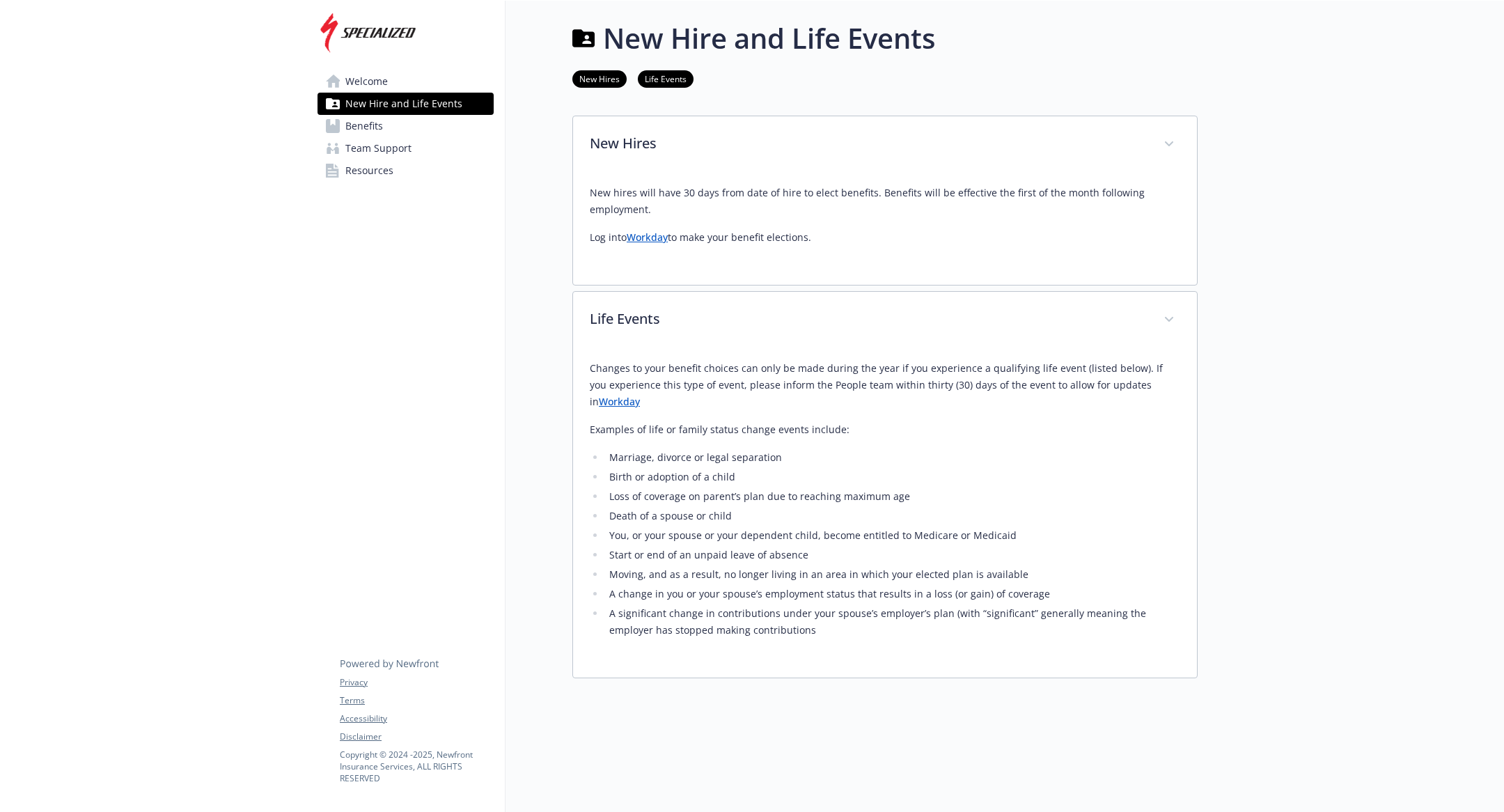
click at [396, 129] on link "Benefits" at bounding box center [405, 126] width 176 height 22
